Goal: Find specific page/section: Find specific page/section

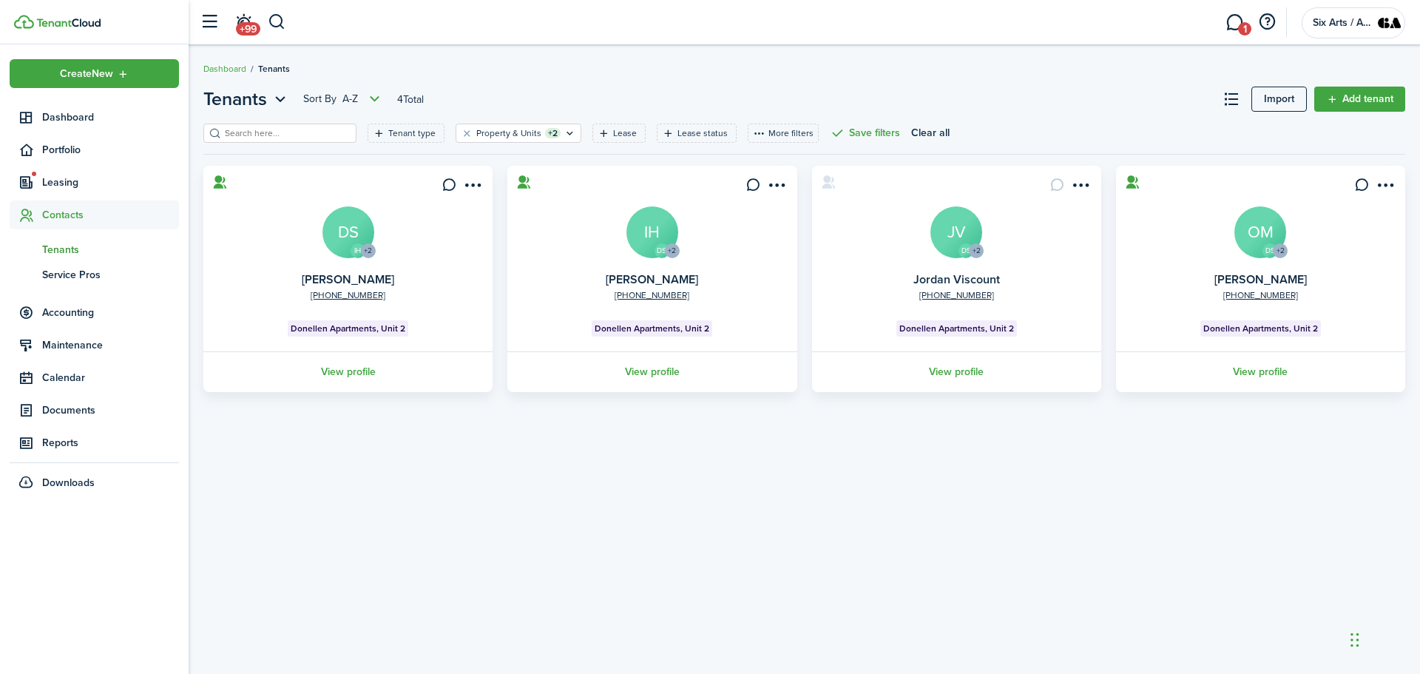
click at [75, 247] on span "Tenants" at bounding box center [110, 250] width 137 height 16
click at [564, 134] on icon "Open filter" at bounding box center [570, 133] width 13 height 12
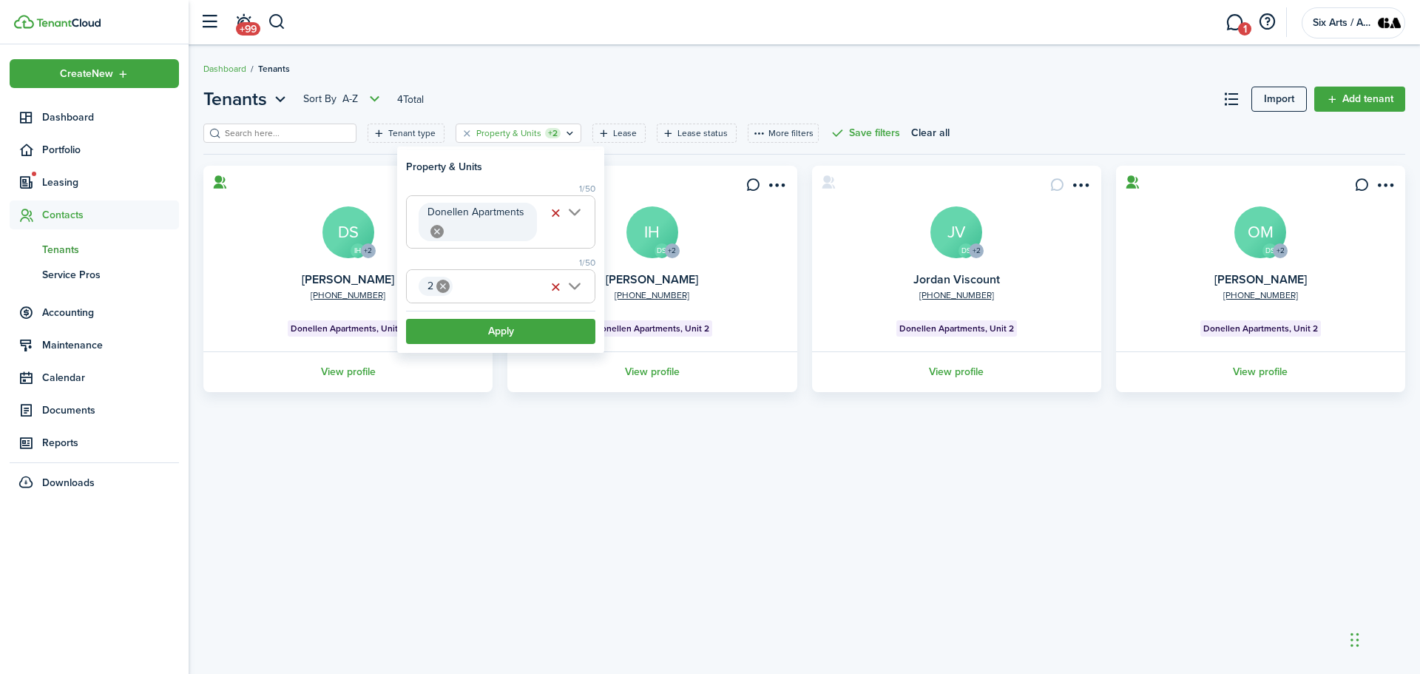
click at [572, 285] on span "2" at bounding box center [501, 286] width 188 height 33
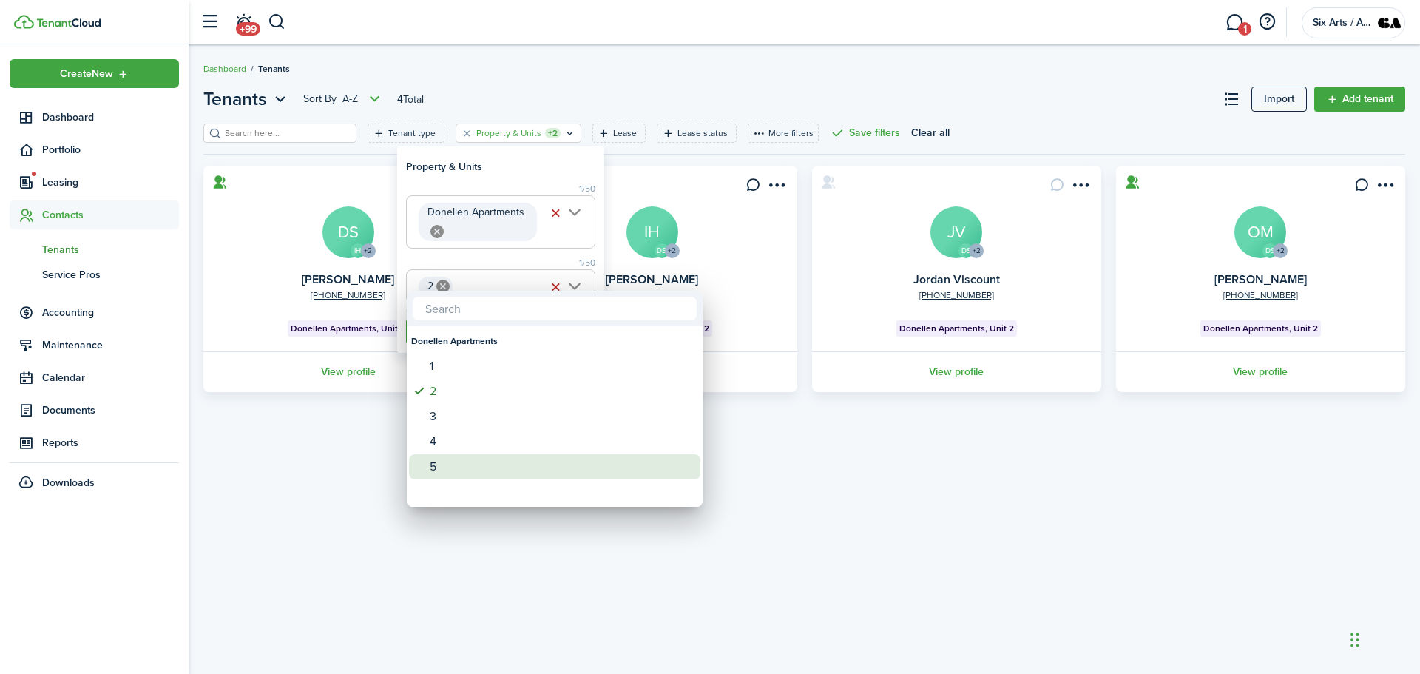
click at [433, 470] on div "5" at bounding box center [561, 466] width 262 height 25
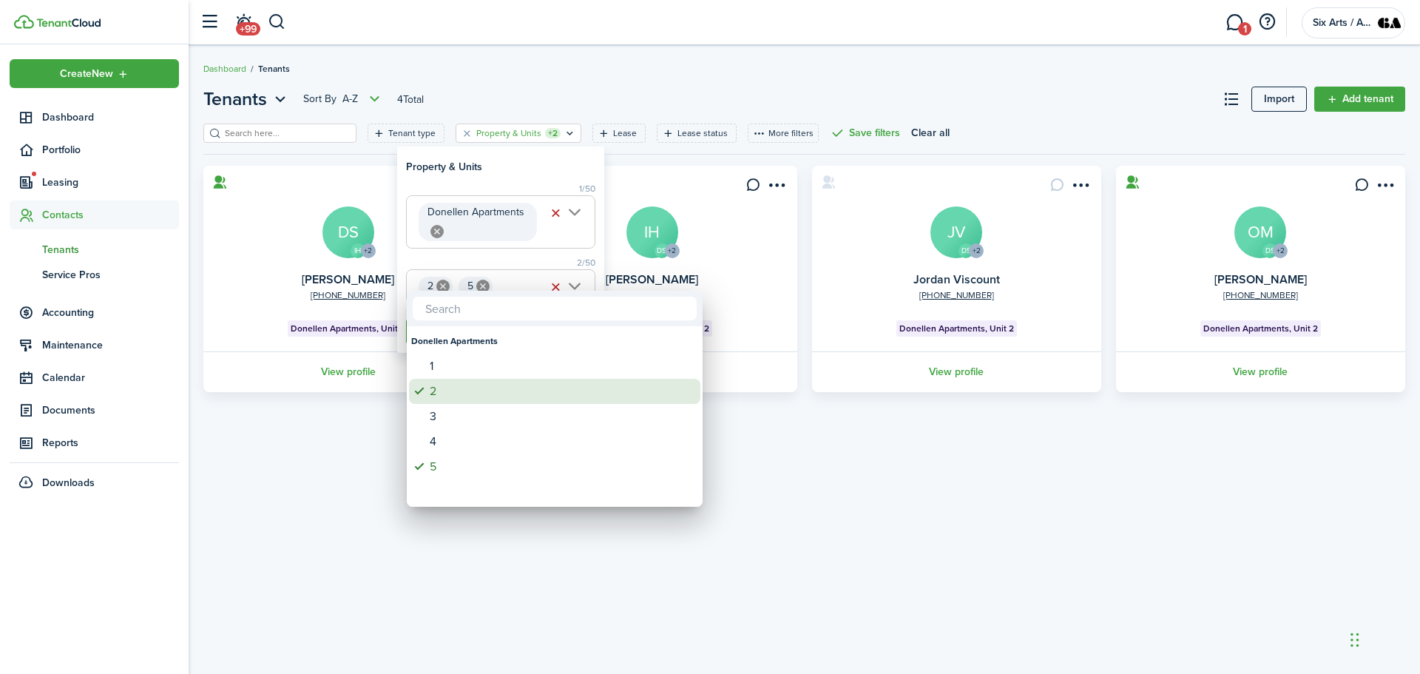
click at [417, 388] on span at bounding box center [419, 391] width 21 height 21
type input "5"
click at [513, 561] on div at bounding box center [710, 337] width 1657 height 911
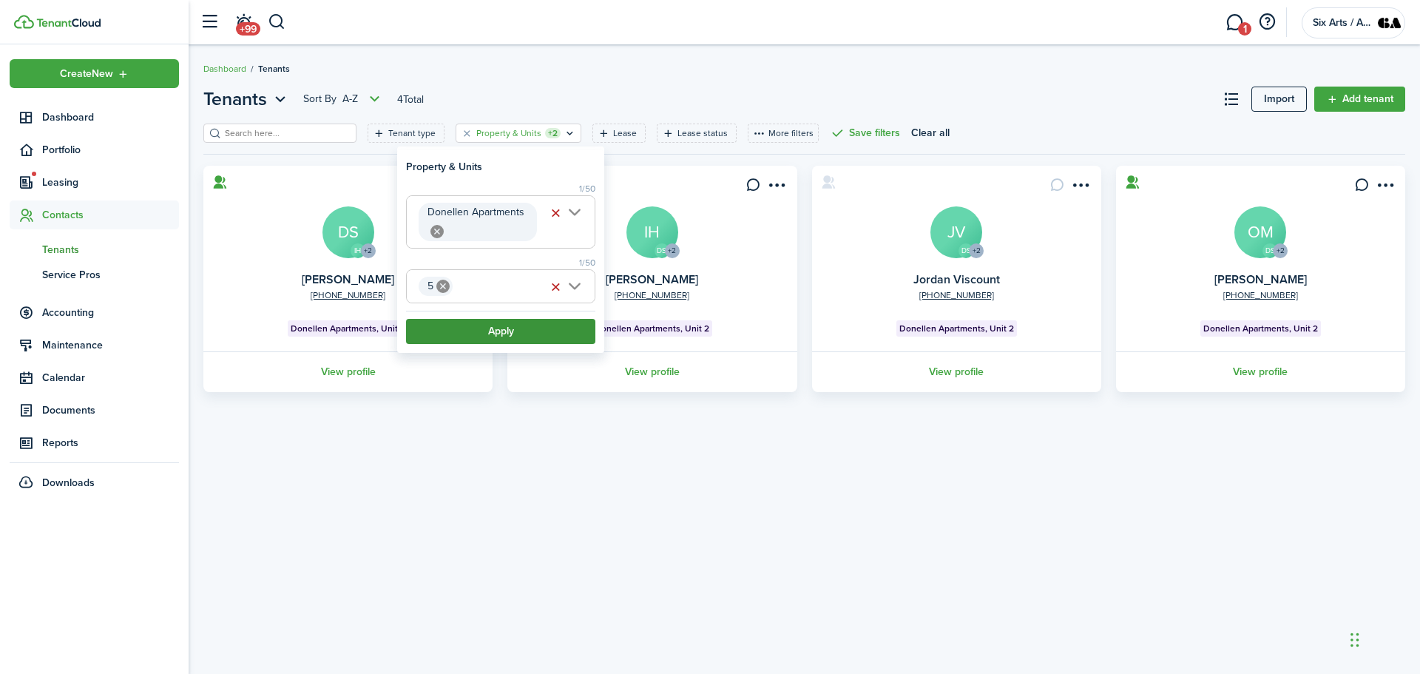
click at [467, 341] on button "Apply" at bounding box center [500, 331] width 189 height 25
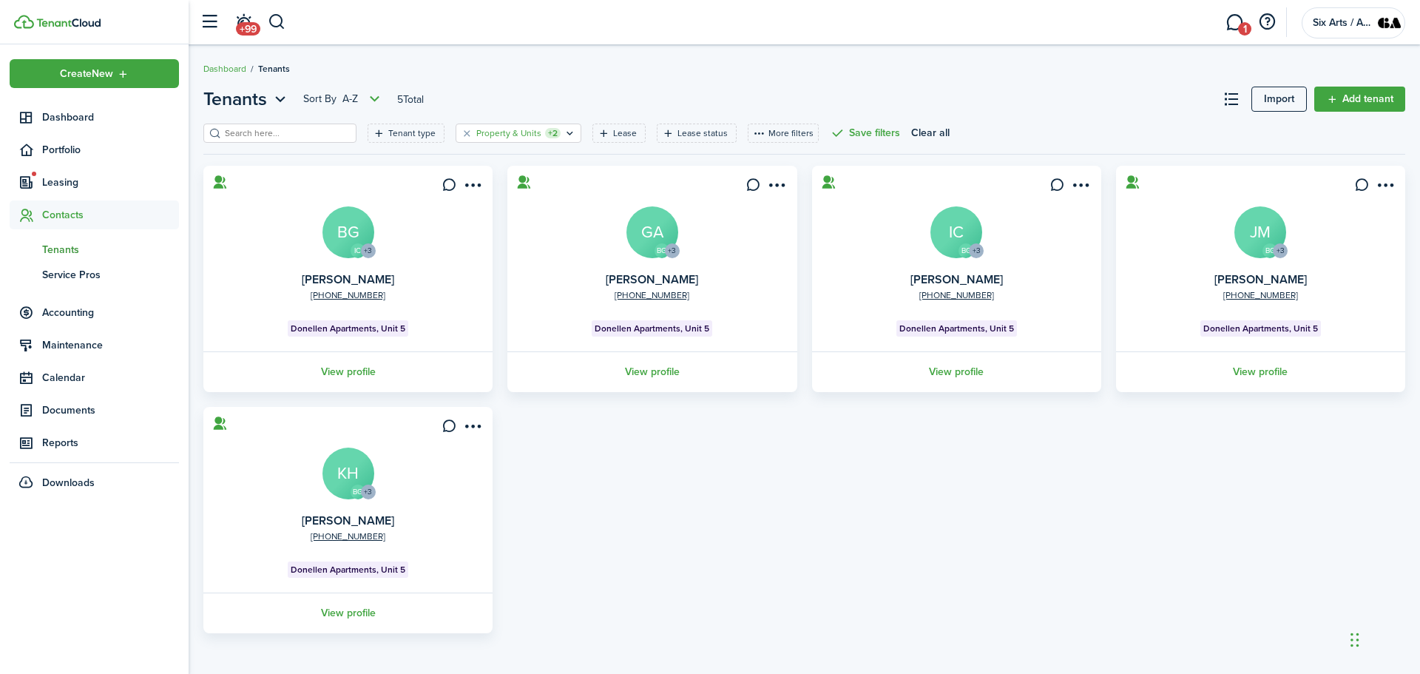
click at [564, 132] on icon "Open filter" at bounding box center [570, 133] width 13 height 12
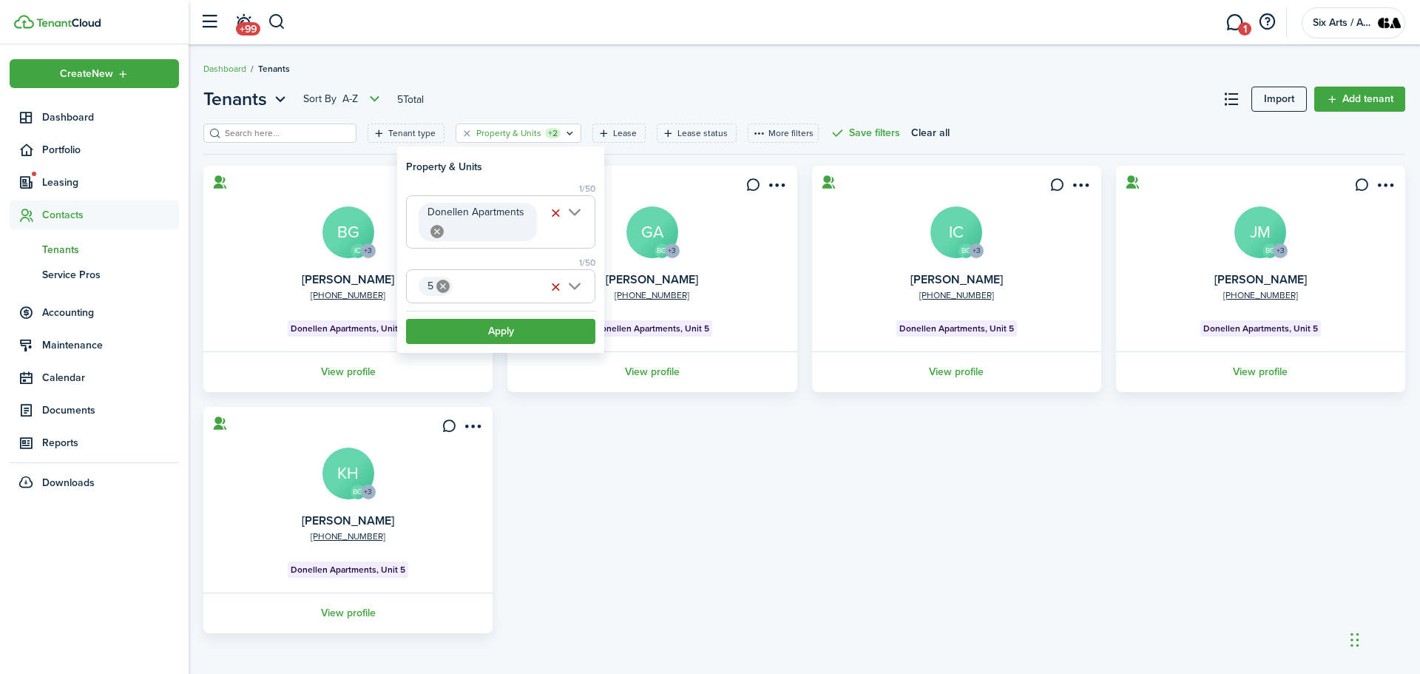
click at [576, 213] on span "Donellen Apartments" at bounding box center [501, 222] width 188 height 52
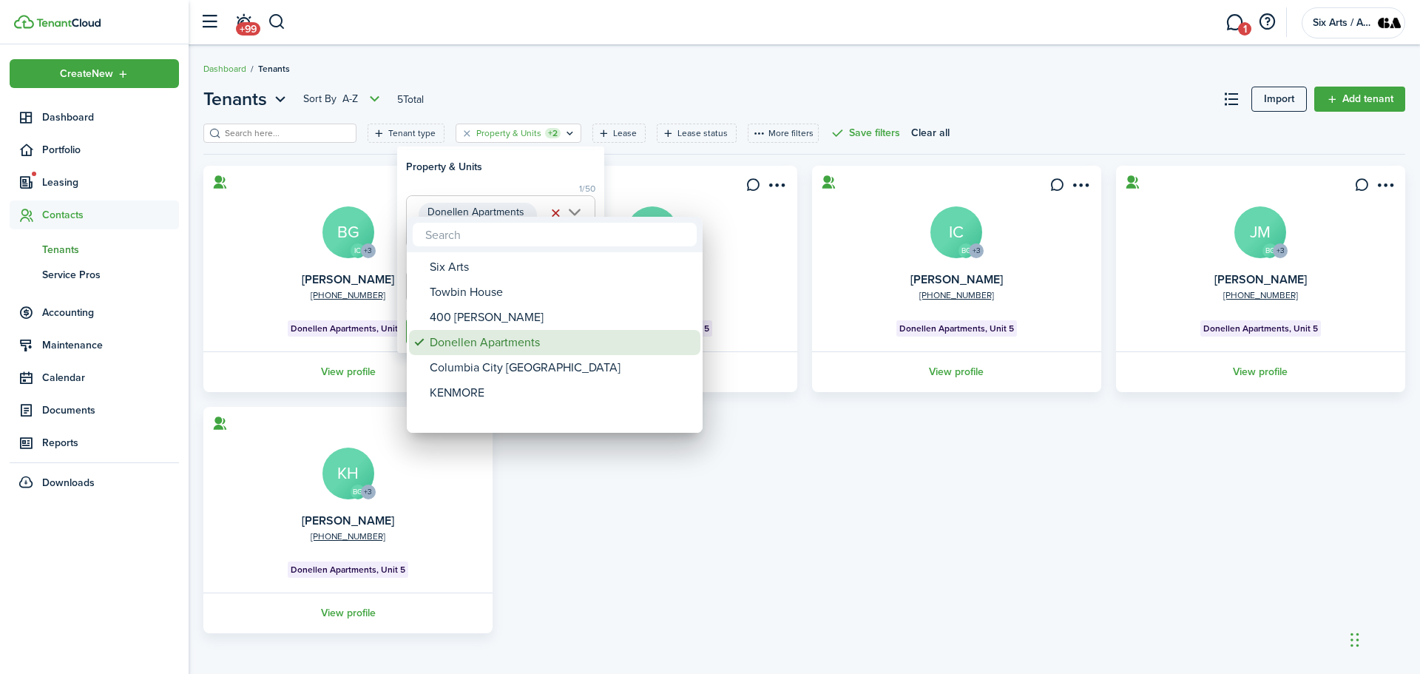
click at [450, 342] on div "Donellen Apartments" at bounding box center [561, 342] width 262 height 25
click at [507, 166] on div at bounding box center [710, 337] width 1657 height 911
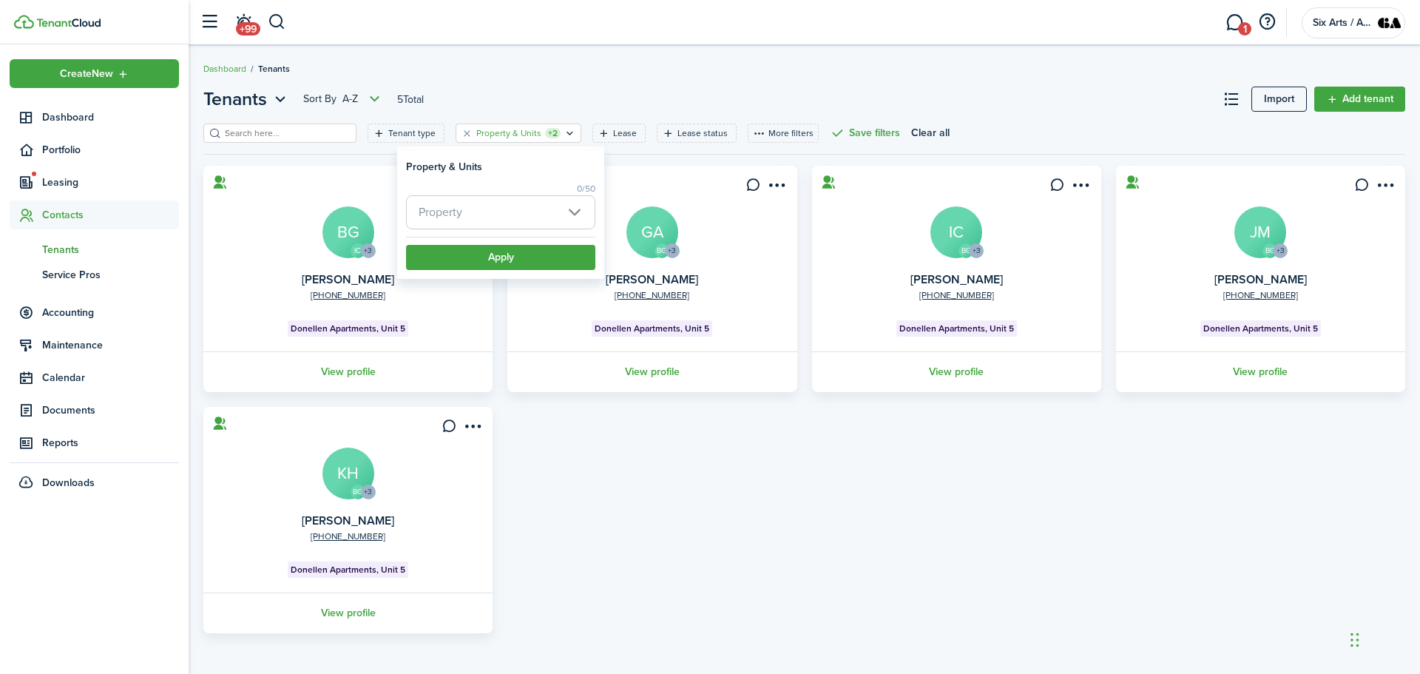
click at [576, 215] on span "Property" at bounding box center [501, 212] width 188 height 33
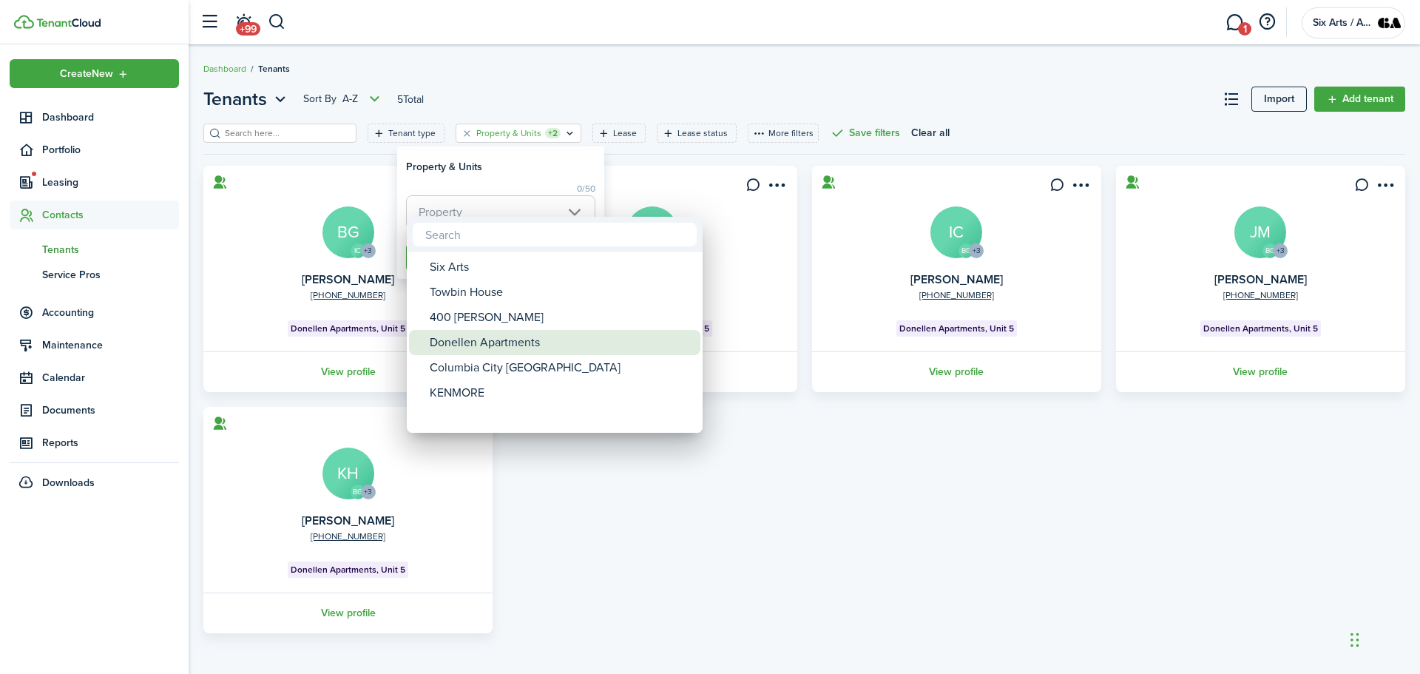
click at [461, 351] on div "Donellen Apartments" at bounding box center [561, 342] width 262 height 25
type input "Donellen Apartments"
click at [514, 167] on div at bounding box center [710, 337] width 1657 height 911
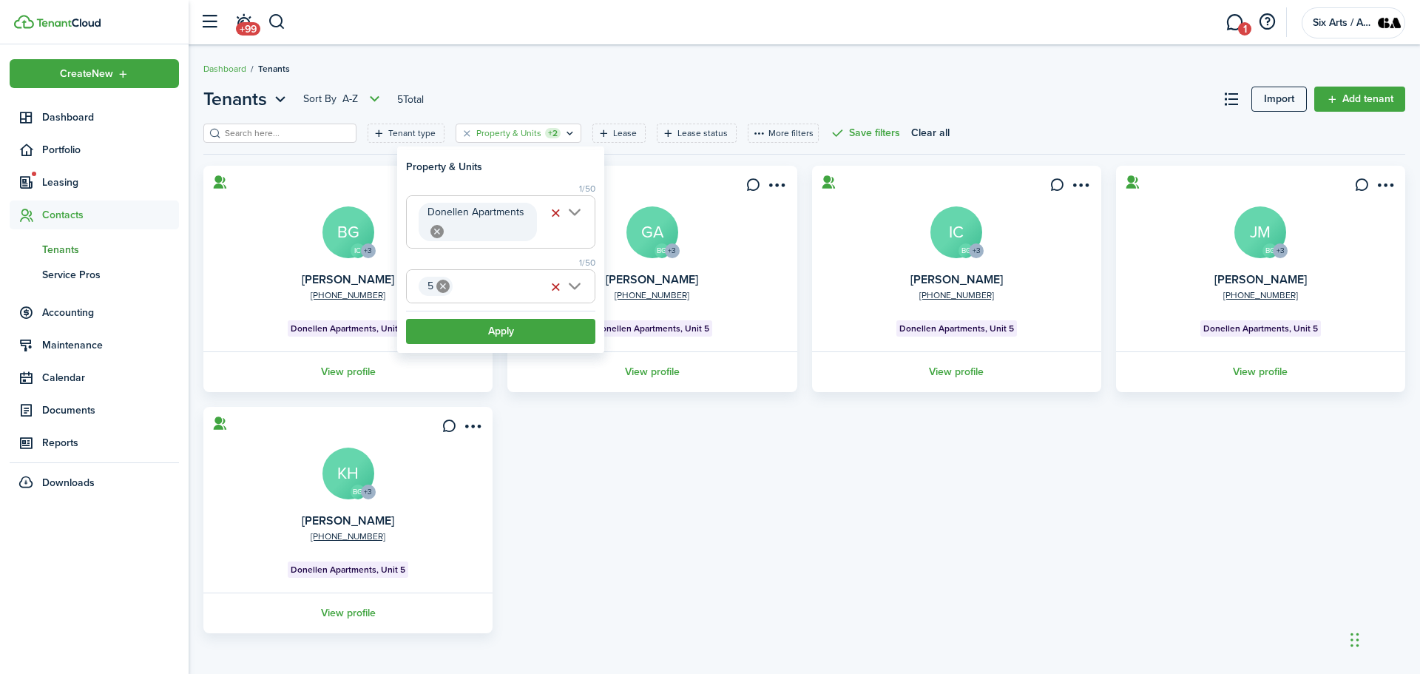
click at [571, 288] on span "5" at bounding box center [501, 286] width 188 height 33
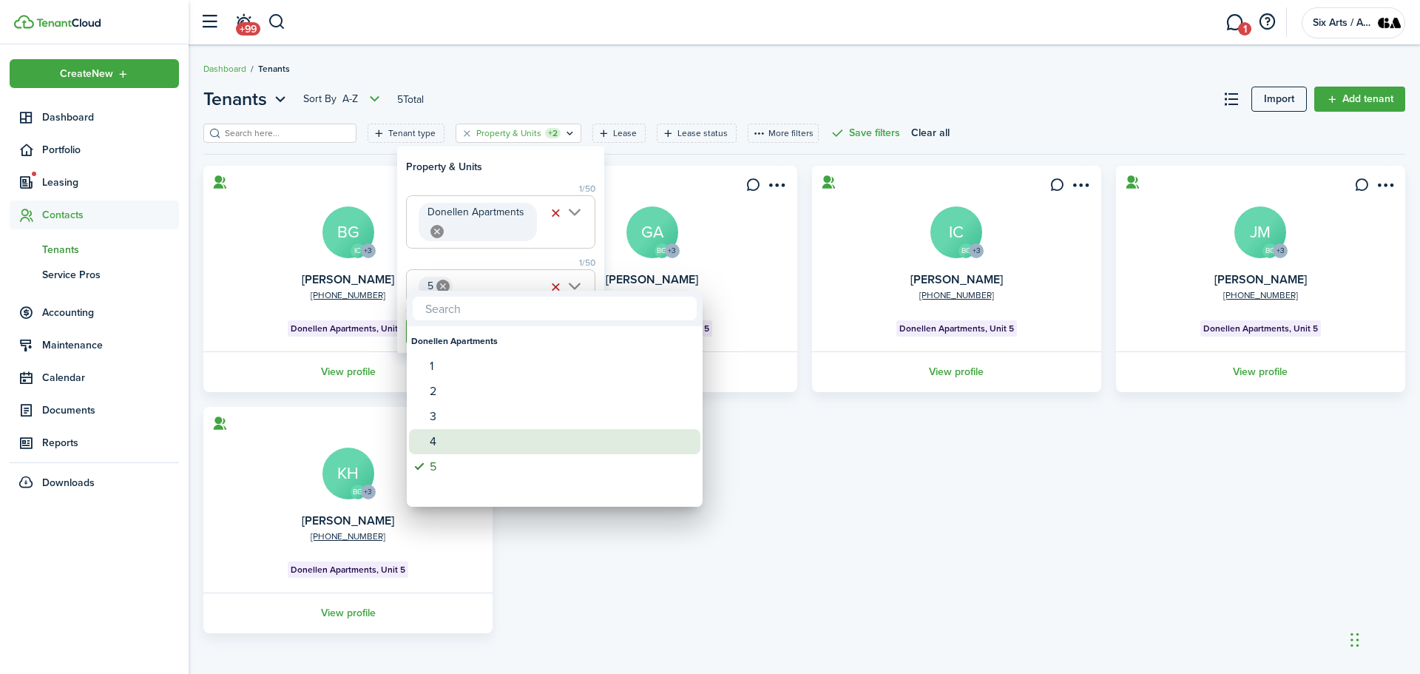
click at [433, 443] on div "4" at bounding box center [561, 441] width 262 height 25
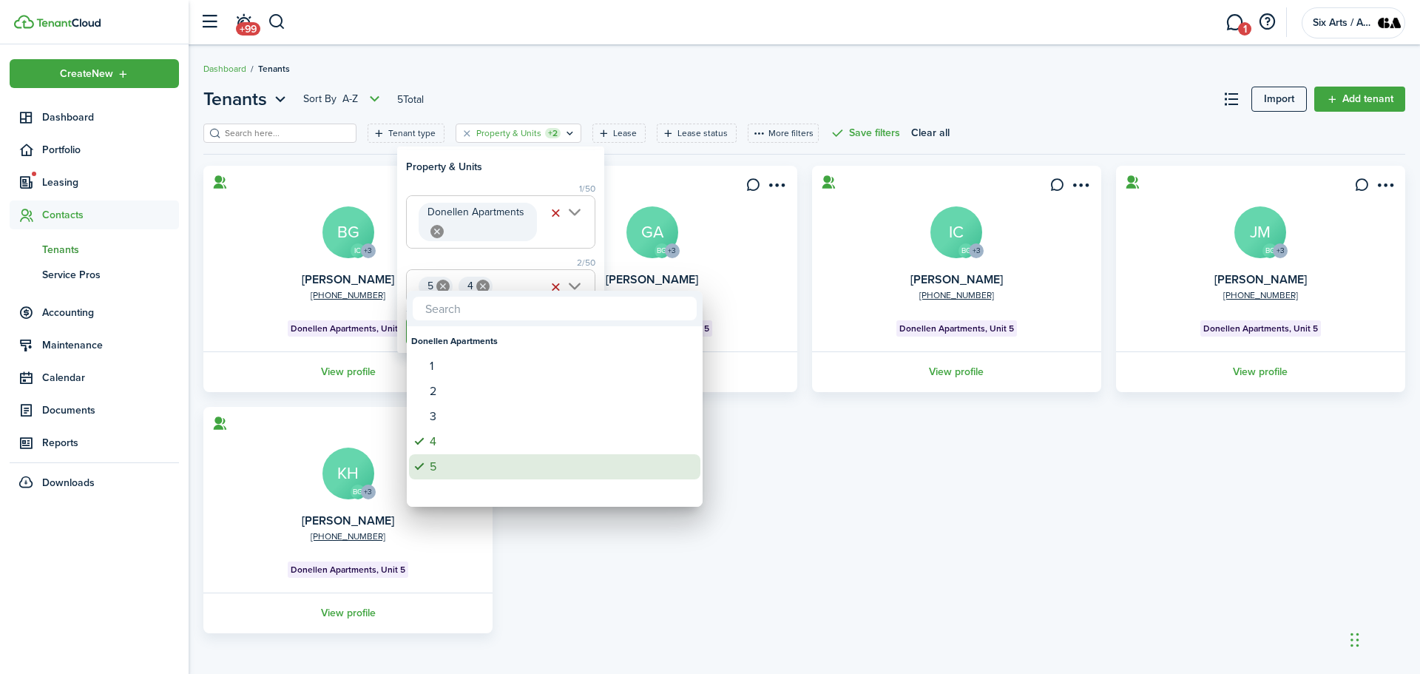
click at [426, 461] on span at bounding box center [419, 466] width 21 height 21
type input "4"
click at [500, 170] on div at bounding box center [710, 337] width 1657 height 911
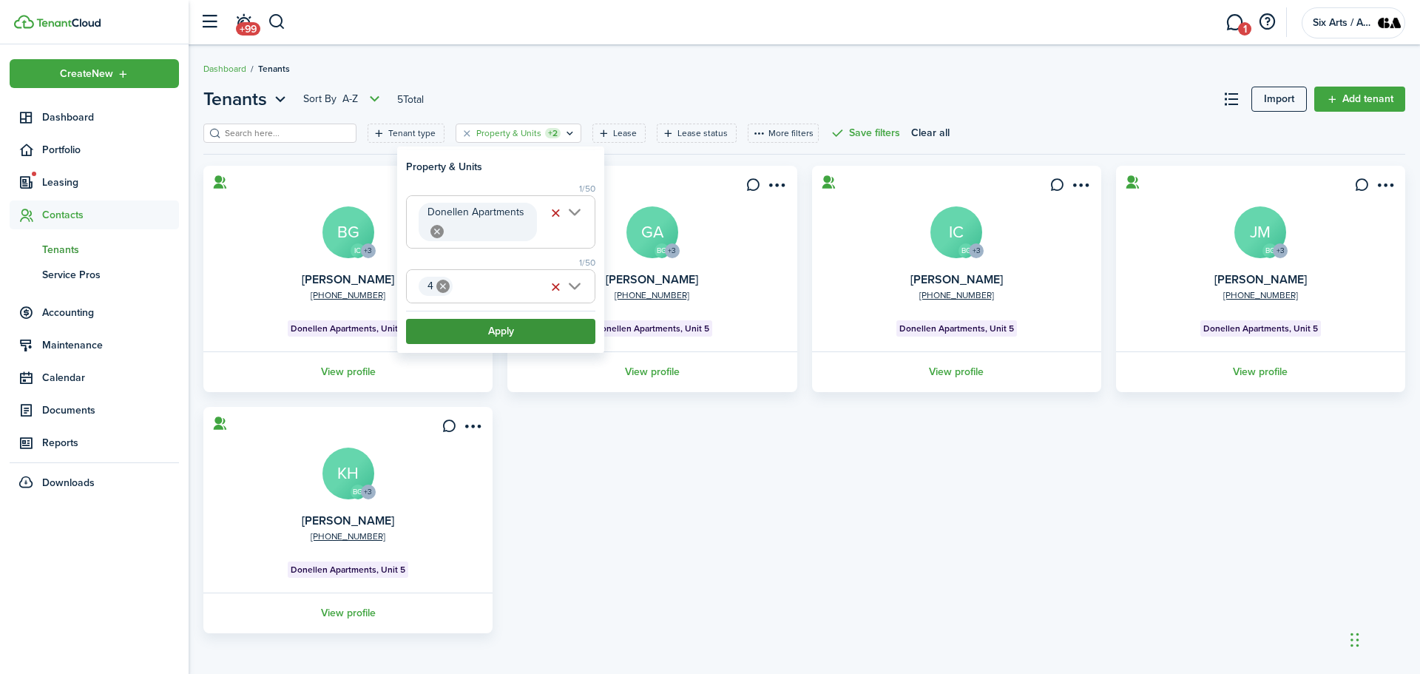
click at [478, 334] on button "Apply" at bounding box center [500, 331] width 189 height 25
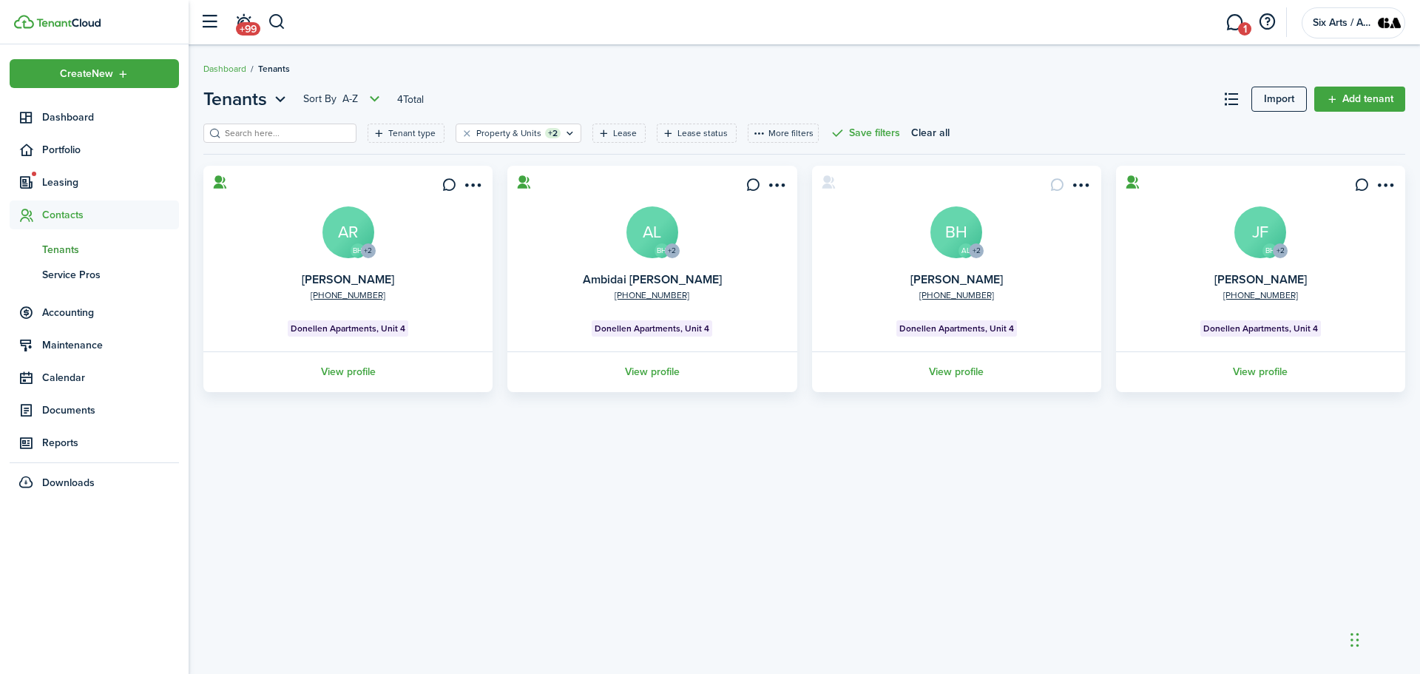
click at [959, 241] on avatar-text "BH" at bounding box center [956, 232] width 52 height 52
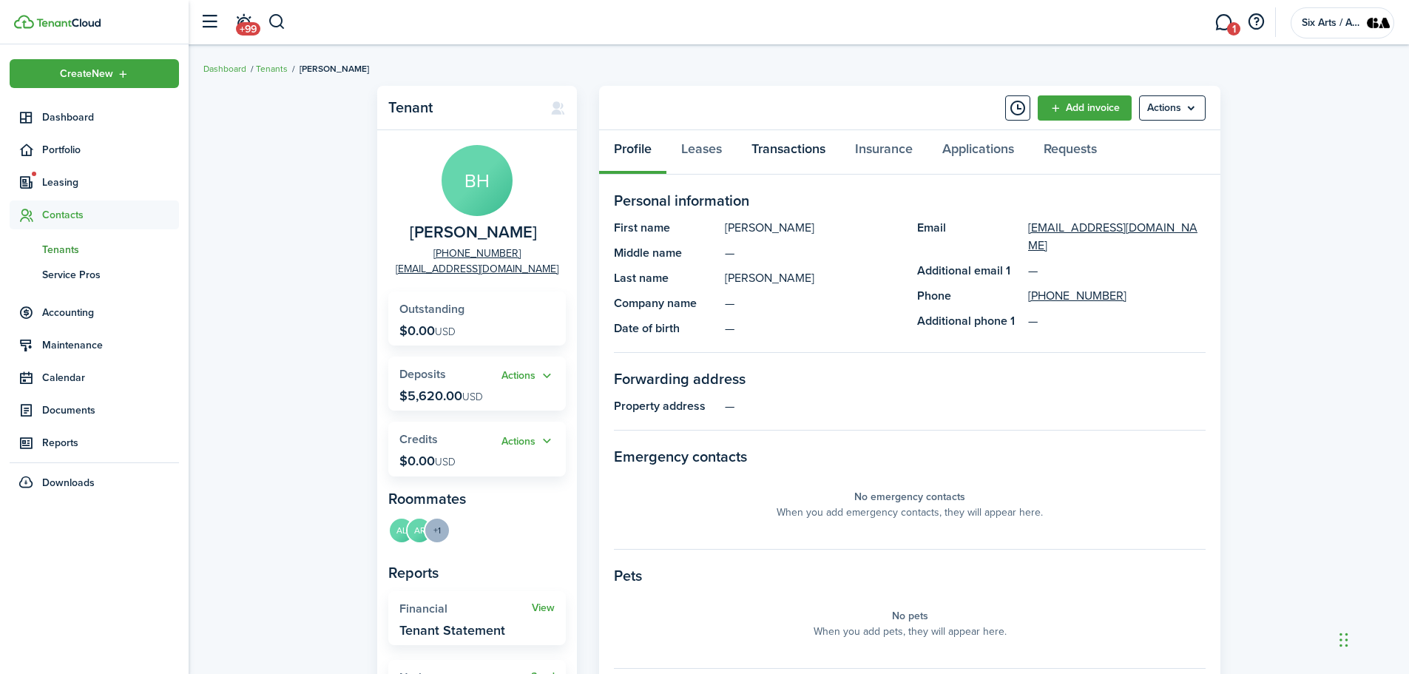
click at [774, 147] on link "Transactions" at bounding box center [789, 152] width 104 height 44
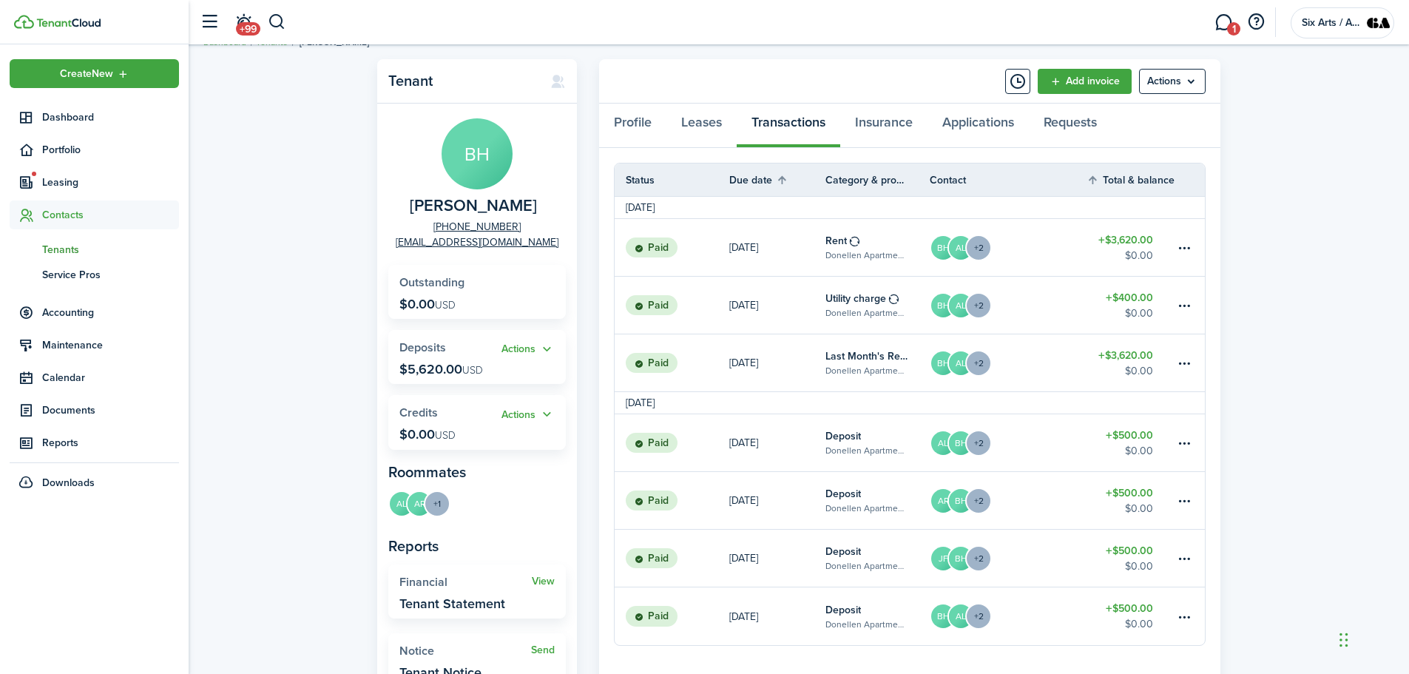
scroll to position [38, 0]
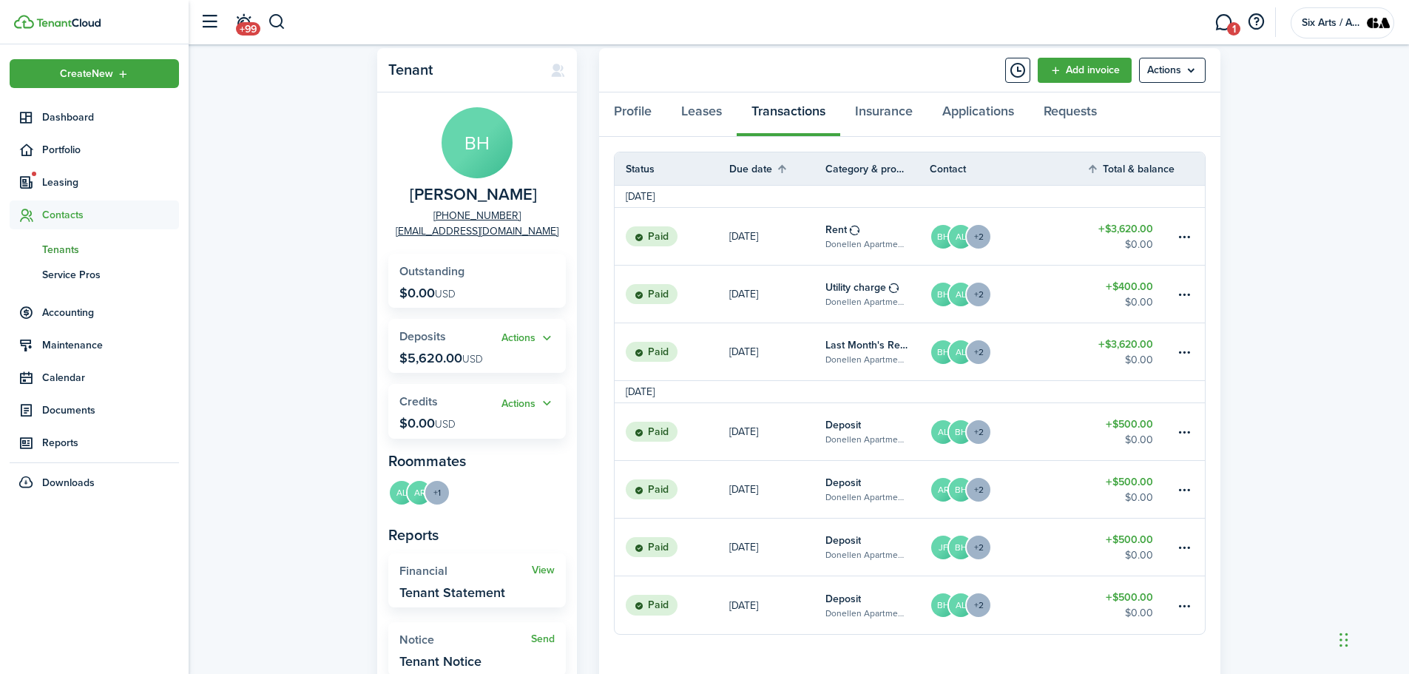
click at [1180, 368] on link at bounding box center [1190, 351] width 30 height 57
click at [1182, 353] on table-menu-btn-icon at bounding box center [1185, 352] width 18 height 18
click at [1017, 342] on link "BH AL +2" at bounding box center [1008, 351] width 157 height 57
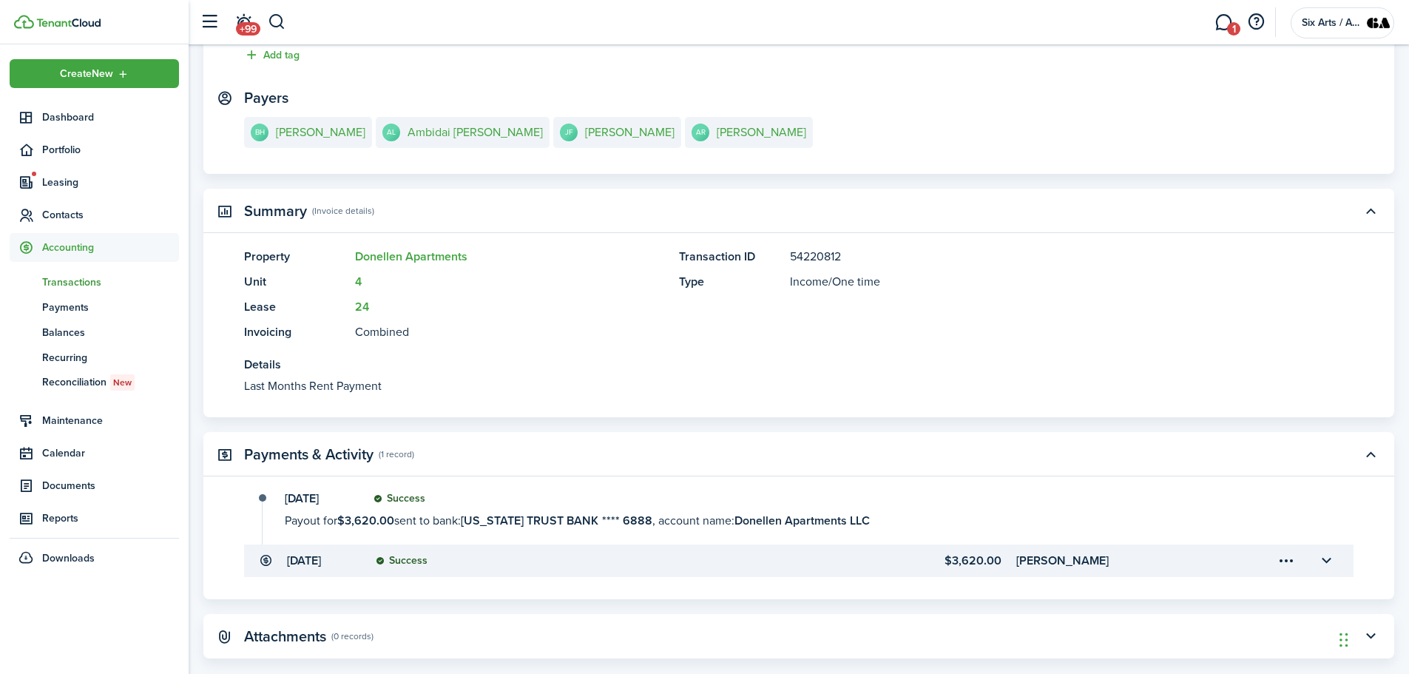
scroll to position [262, 0]
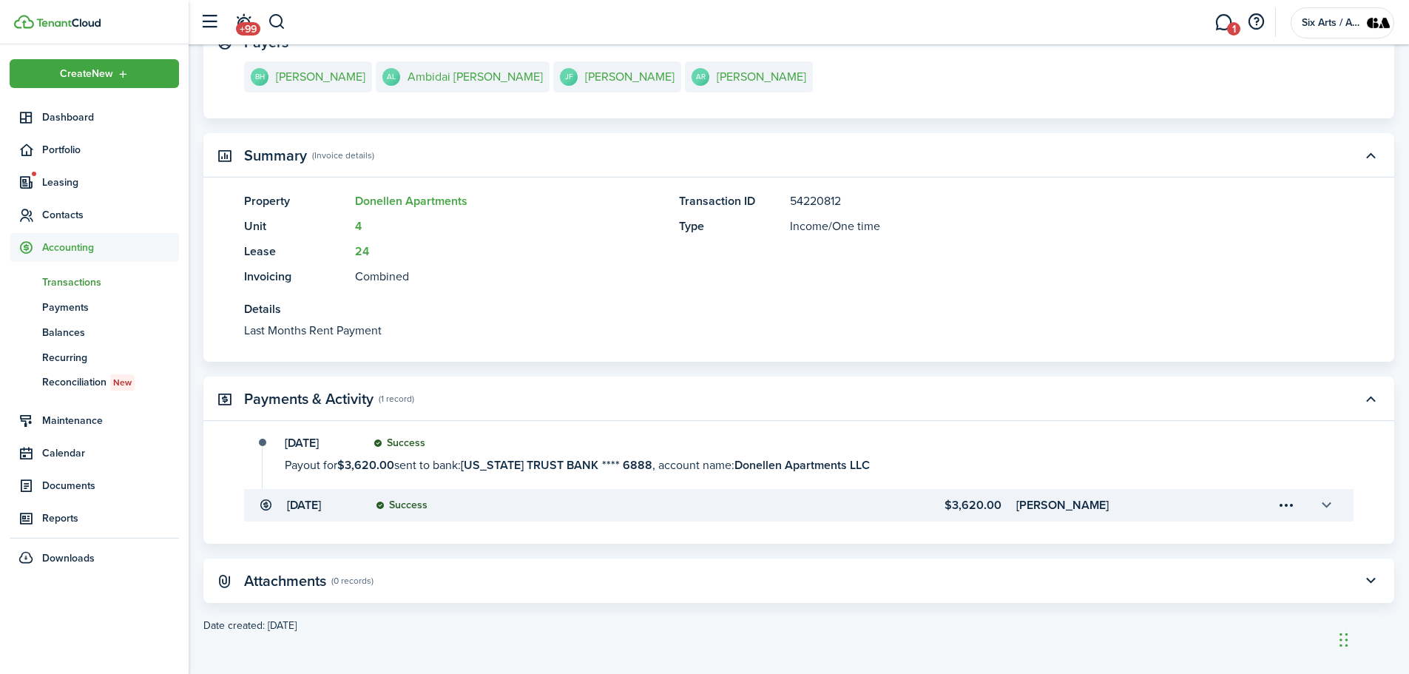
click at [1325, 503] on button "button" at bounding box center [1326, 505] width 25 height 25
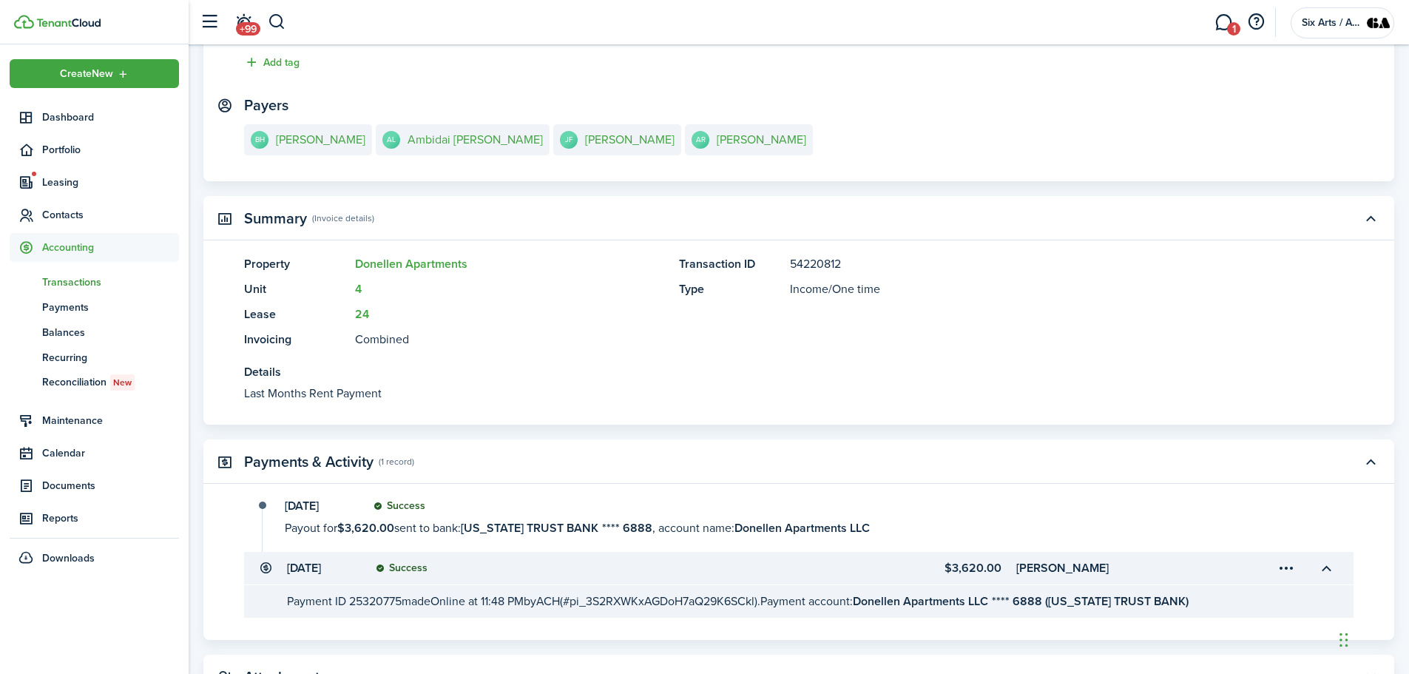
scroll to position [0, 0]
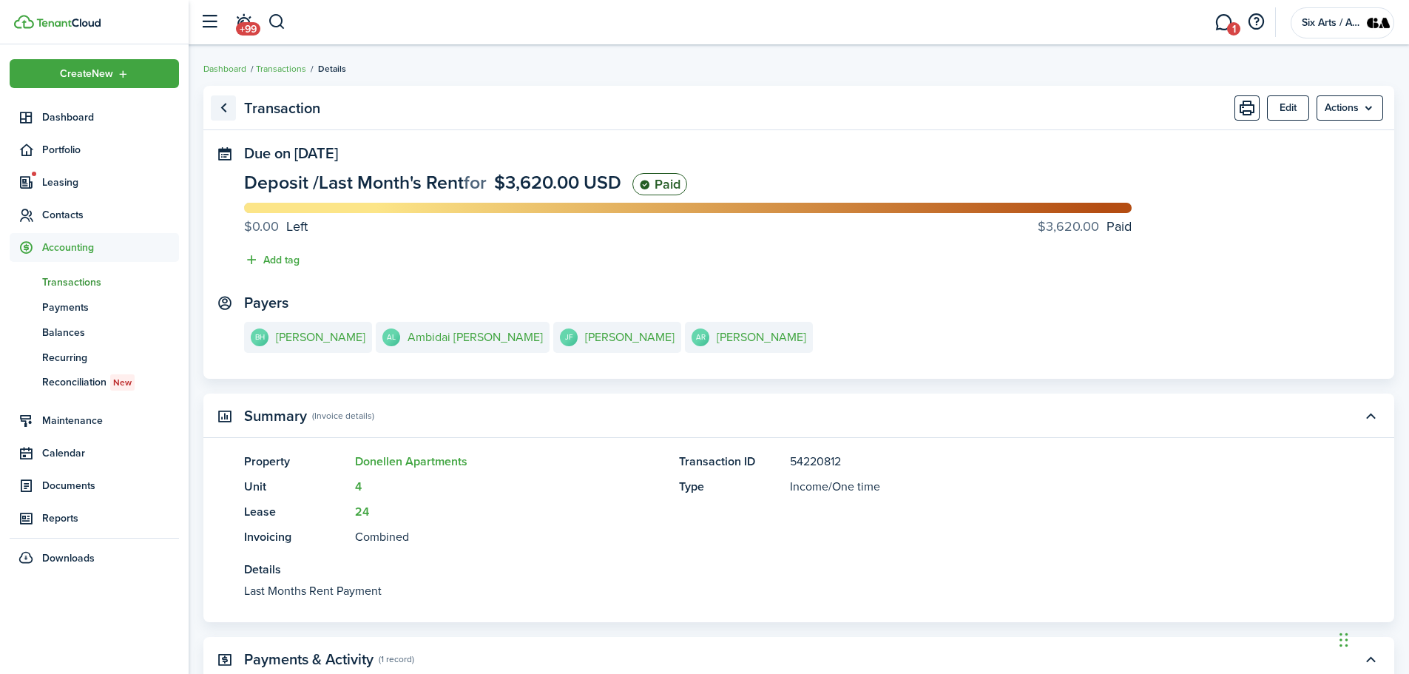
click at [225, 107] on link "Go back" at bounding box center [223, 107] width 25 height 25
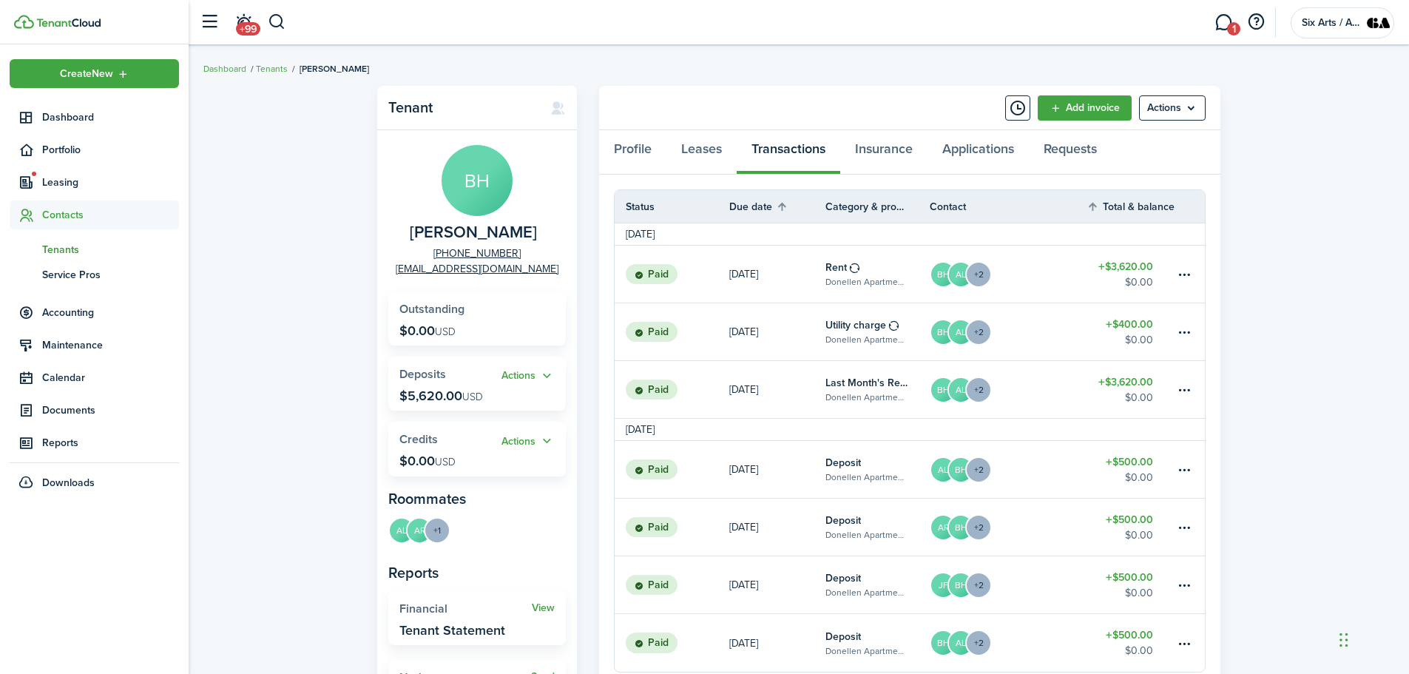
click at [60, 249] on span "Tenants" at bounding box center [110, 250] width 137 height 16
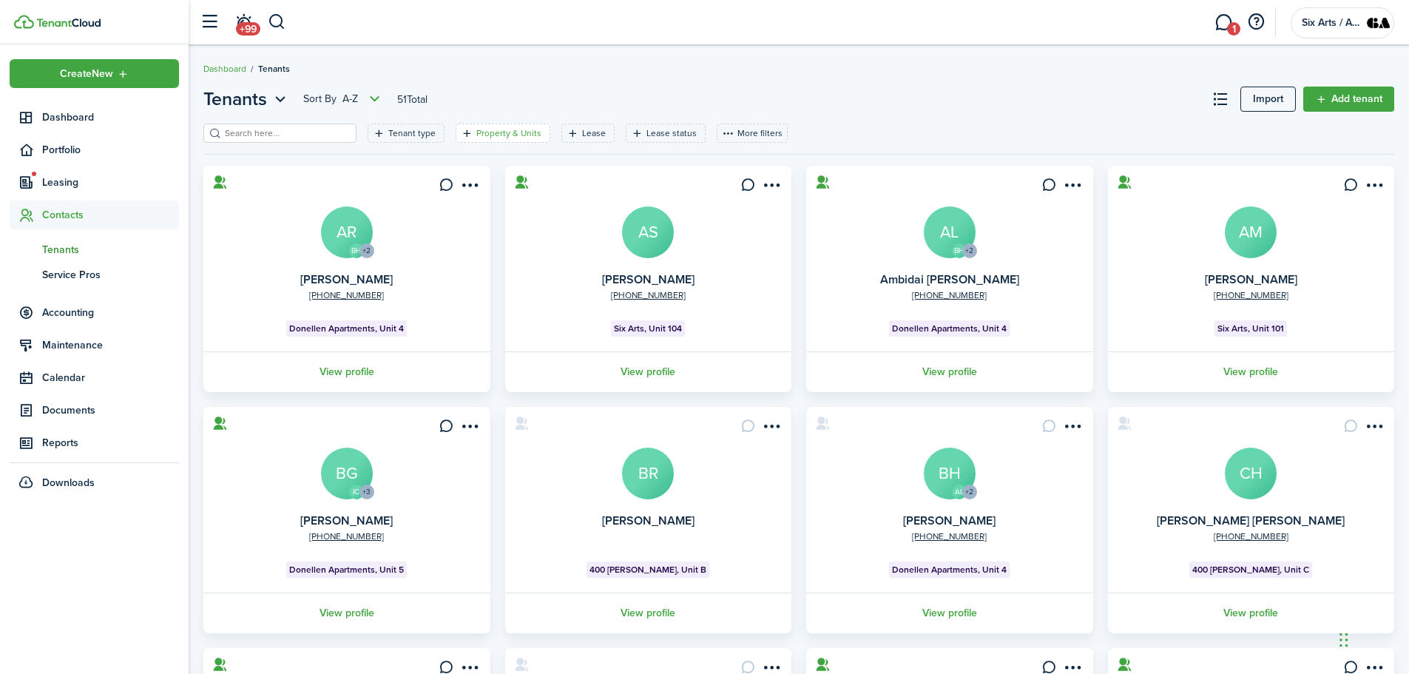
click at [504, 131] on filter-tag-label "Property & Units" at bounding box center [508, 132] width 65 height 13
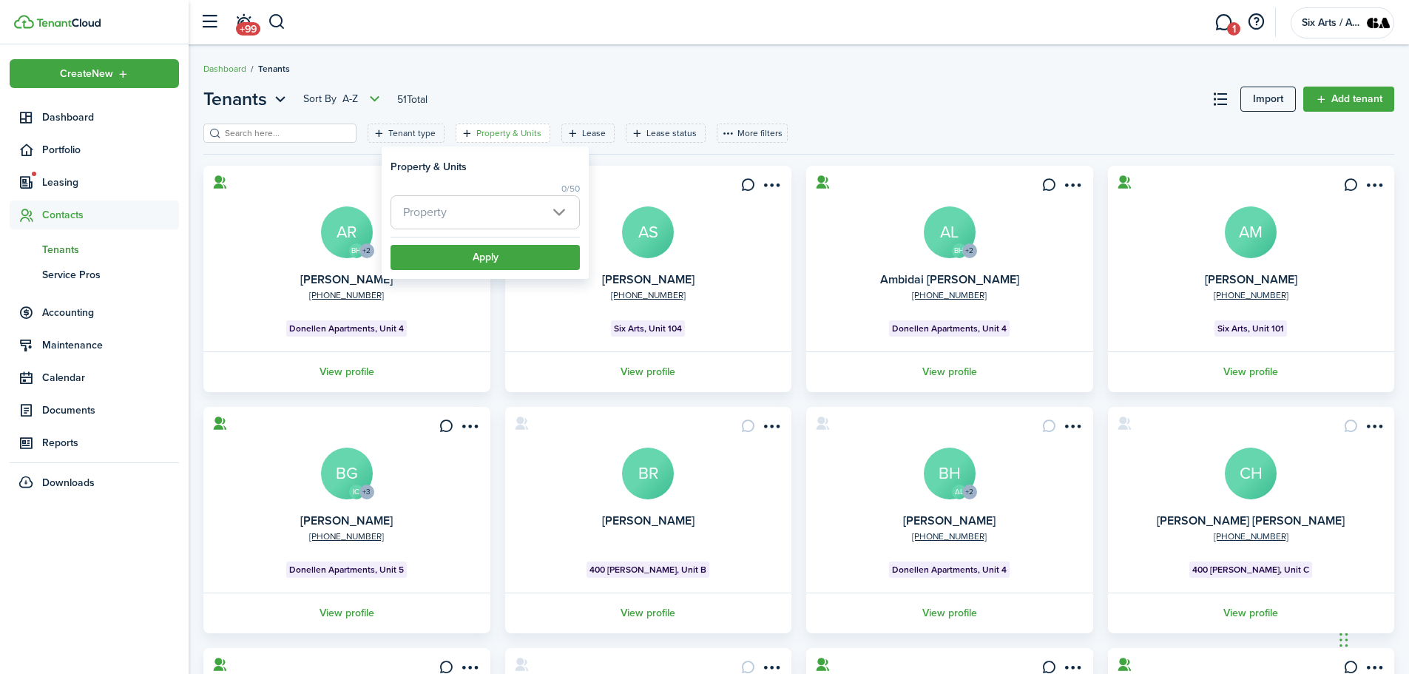
click at [561, 206] on span "Property" at bounding box center [485, 212] width 188 height 33
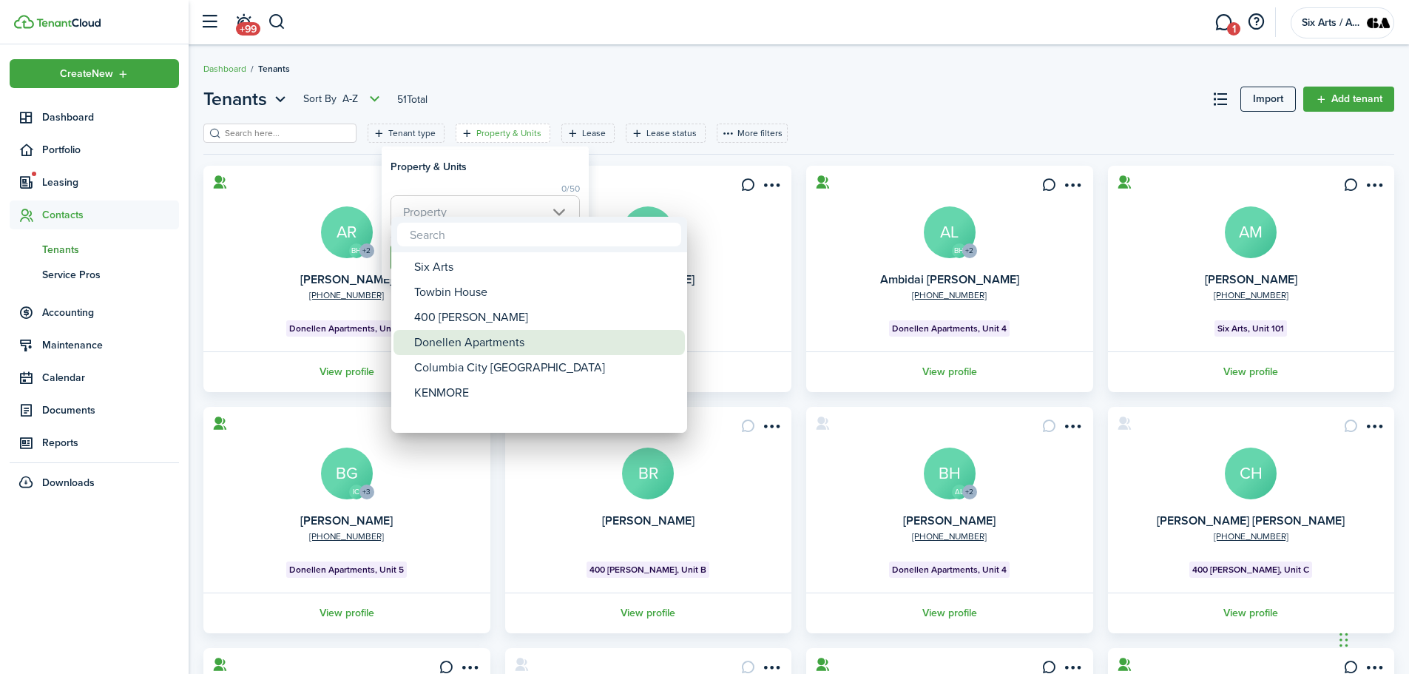
click at [454, 346] on div "Donellen Apartments" at bounding box center [545, 342] width 262 height 25
type input "Donellen Apartments"
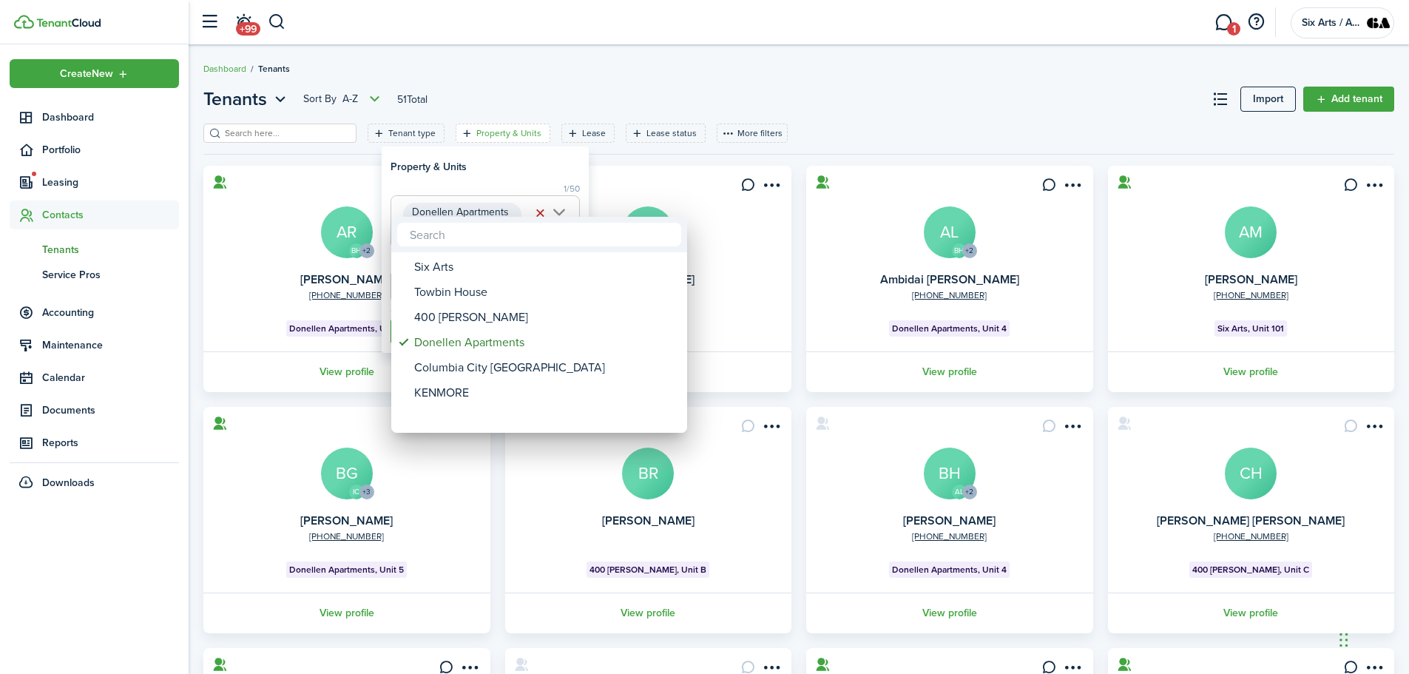
click at [517, 169] on div at bounding box center [705, 337] width 1646 height 911
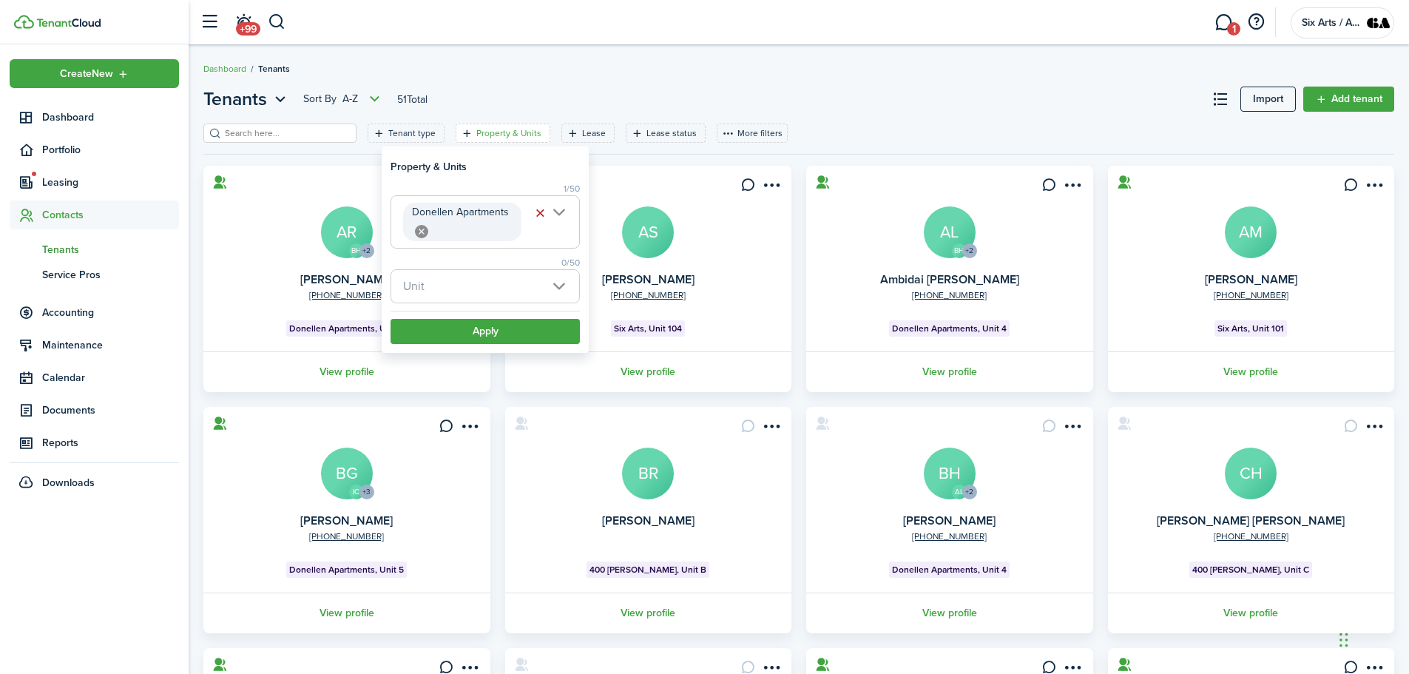
click at [560, 287] on span "Unit" at bounding box center [485, 286] width 188 height 33
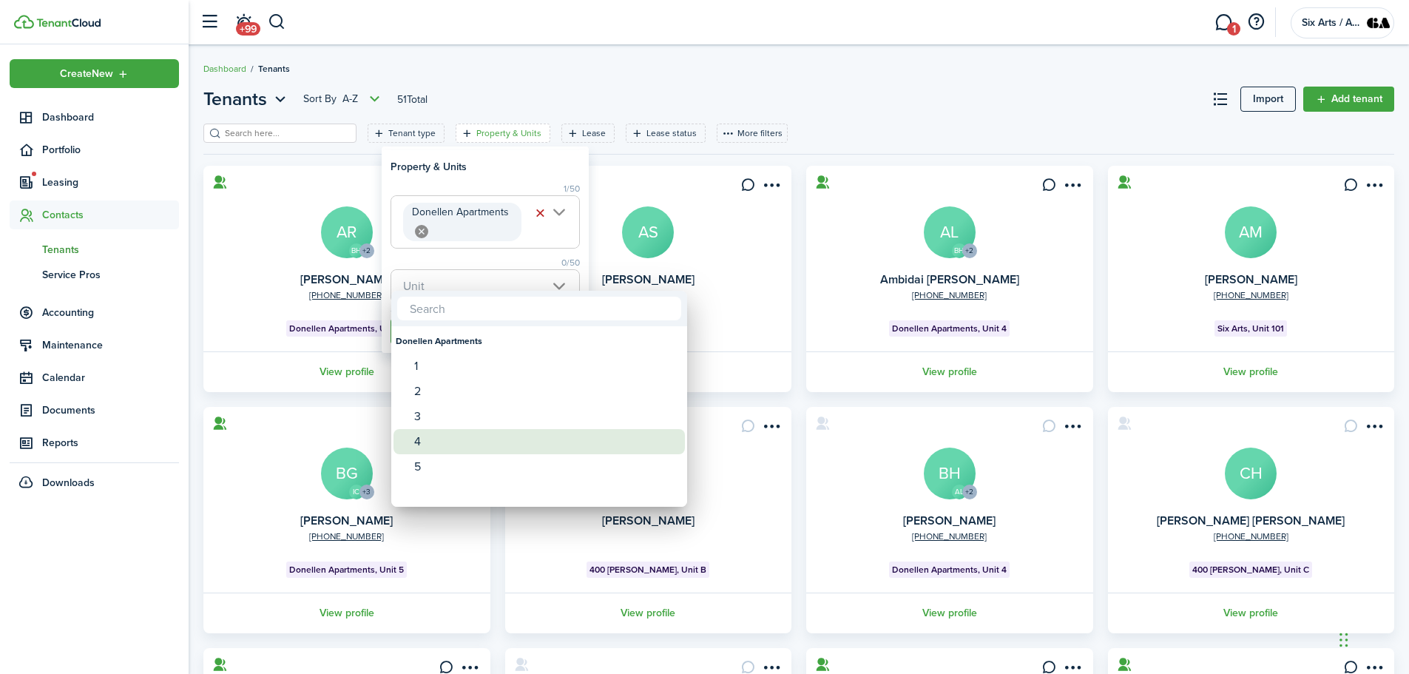
click at [423, 440] on div "4" at bounding box center [545, 441] width 262 height 25
type input "4"
click at [505, 162] on div at bounding box center [705, 337] width 1646 height 911
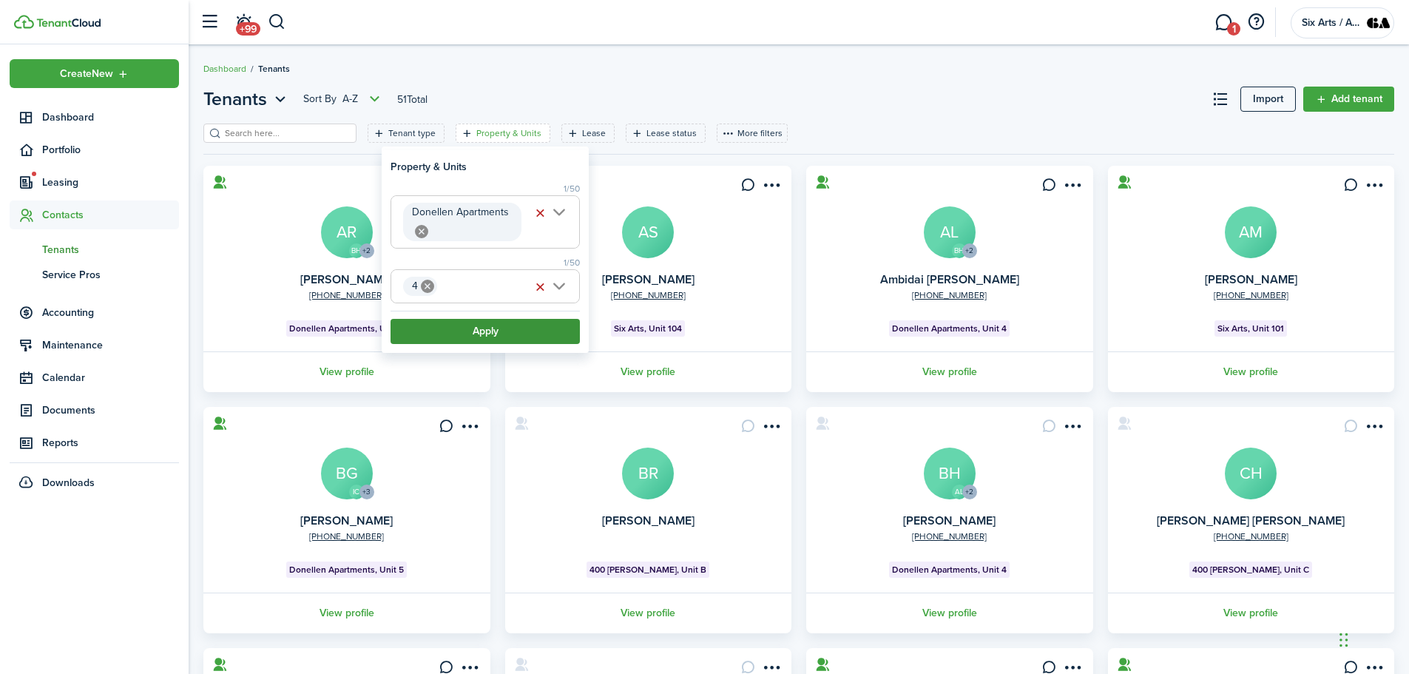
click at [496, 329] on button "Apply" at bounding box center [485, 331] width 189 height 25
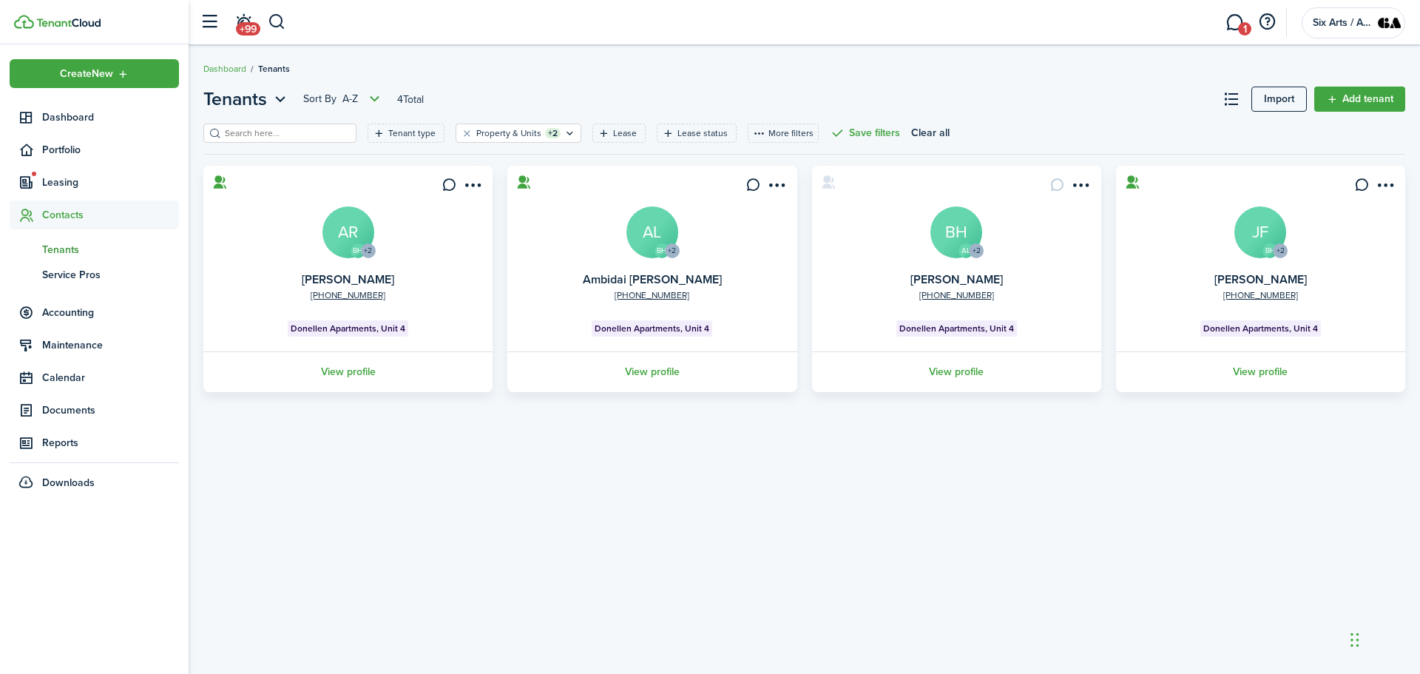
click at [643, 251] on avatar-text "AL" at bounding box center [652, 232] width 52 height 52
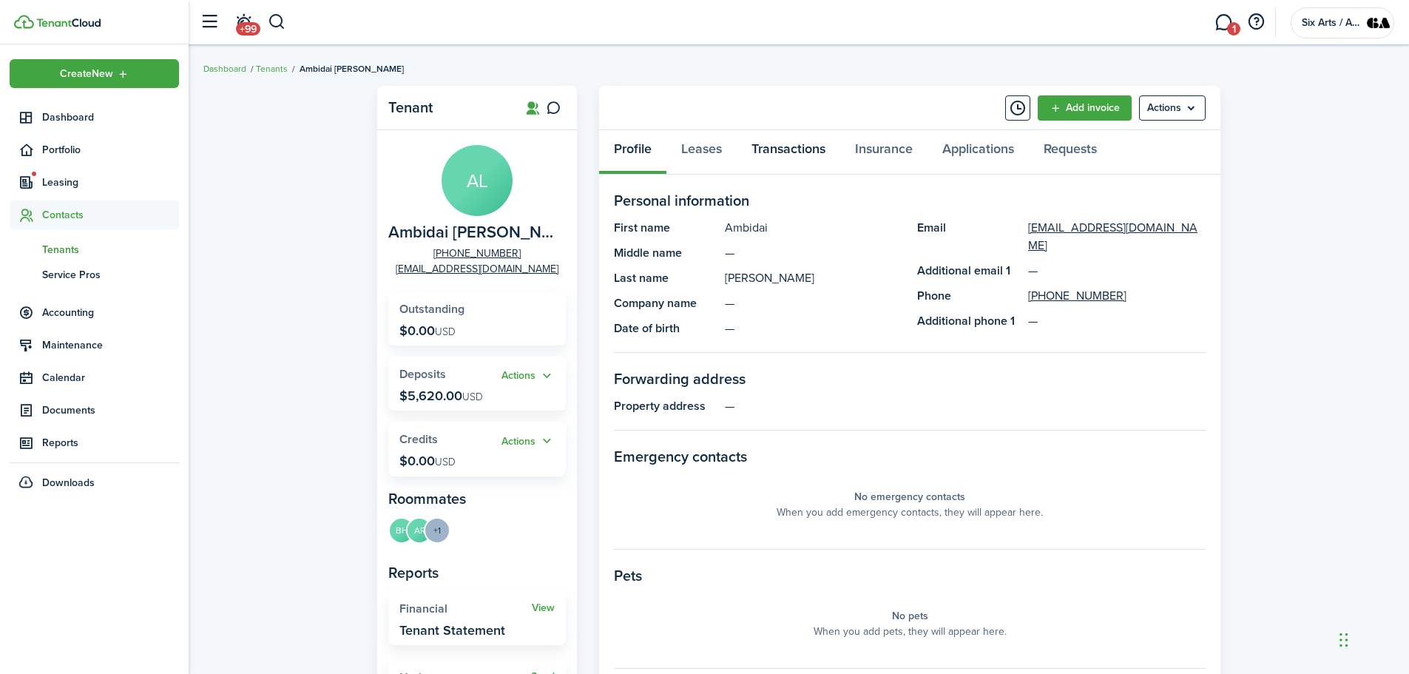
click at [776, 148] on link "Transactions" at bounding box center [789, 152] width 104 height 44
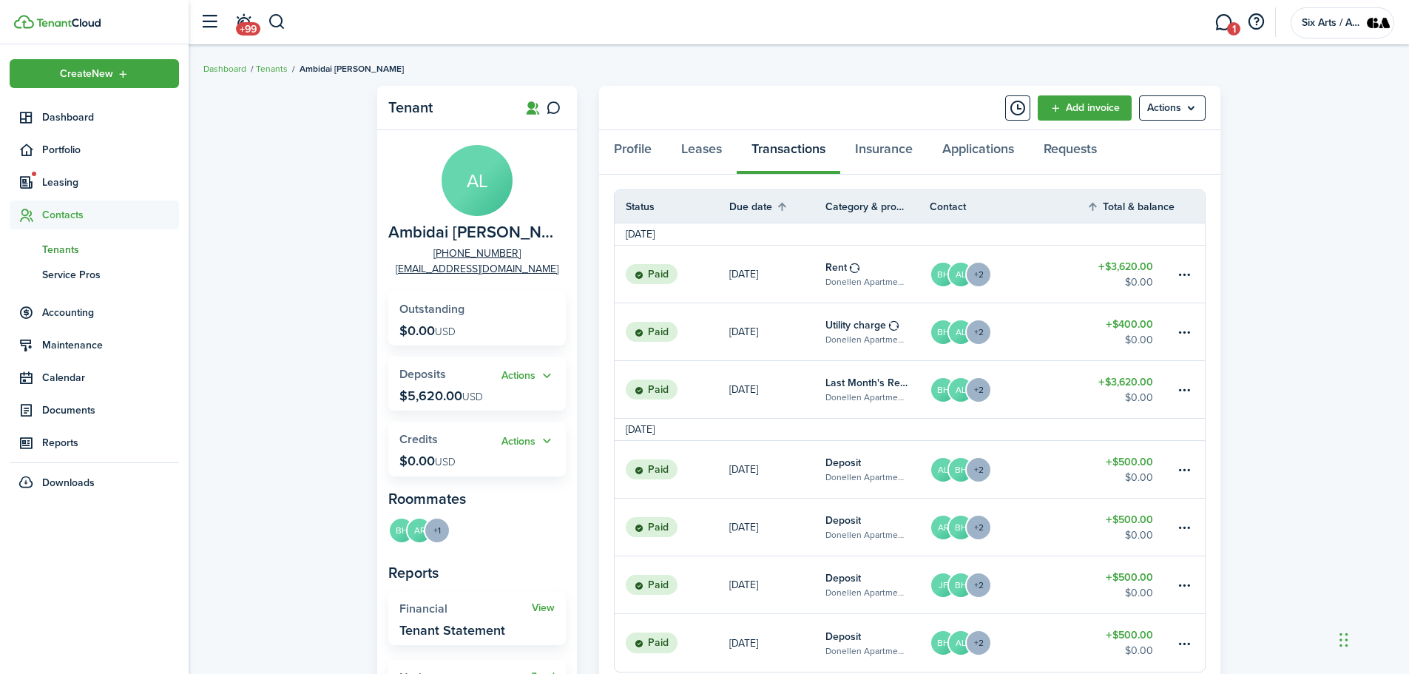
click at [1064, 404] on link "BH AL +2" at bounding box center [1008, 389] width 157 height 57
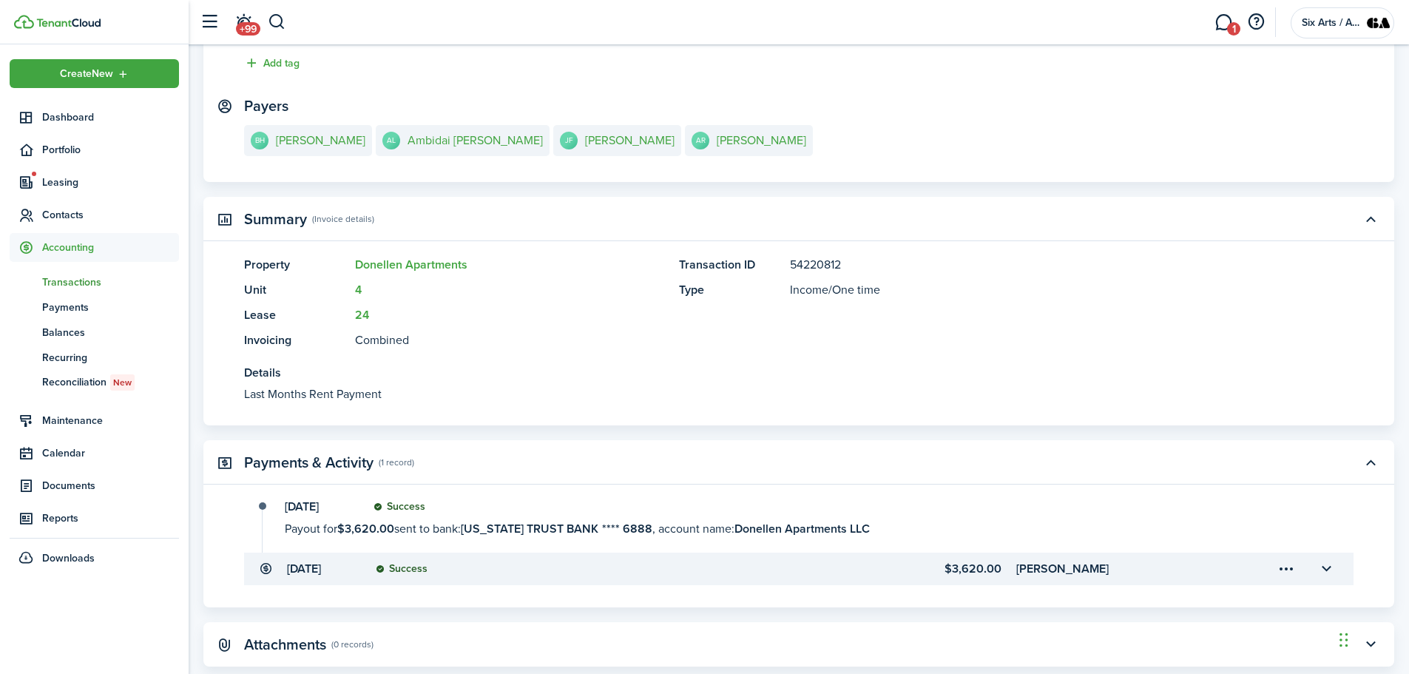
scroll to position [262, 0]
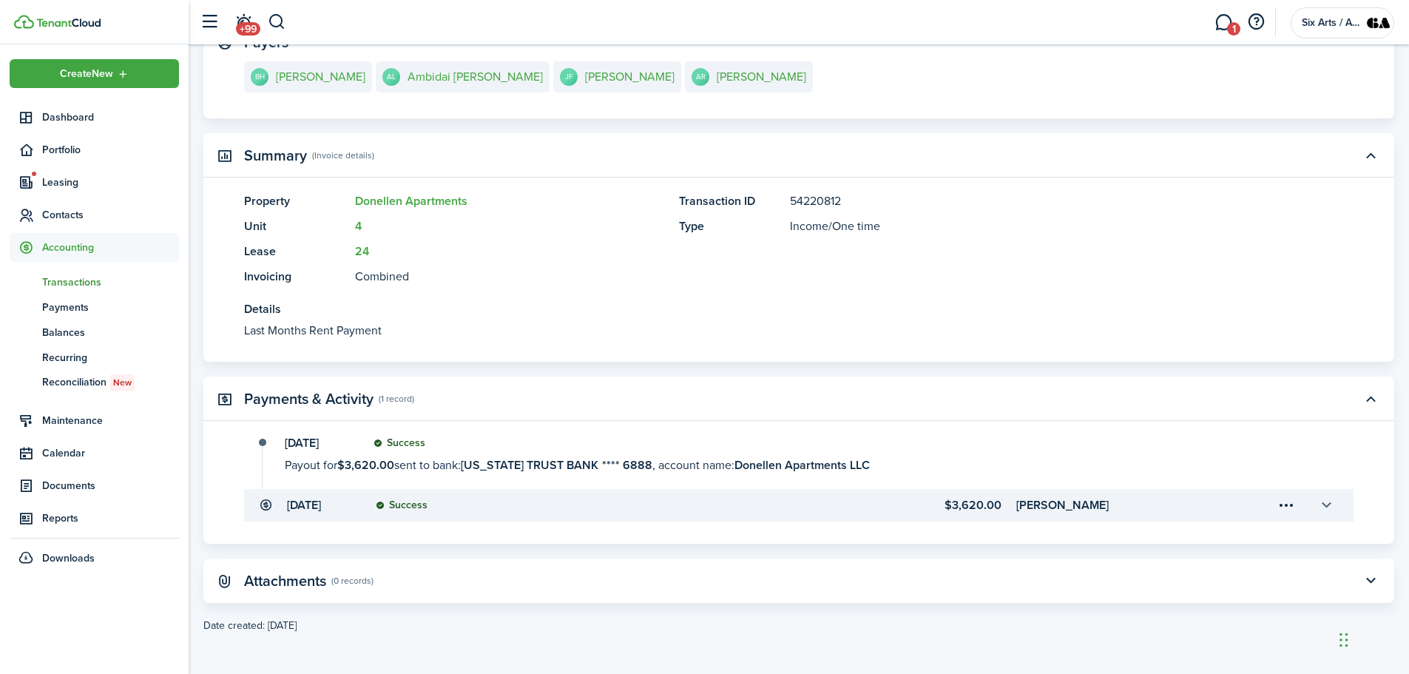
click at [1320, 503] on button "button" at bounding box center [1326, 505] width 25 height 25
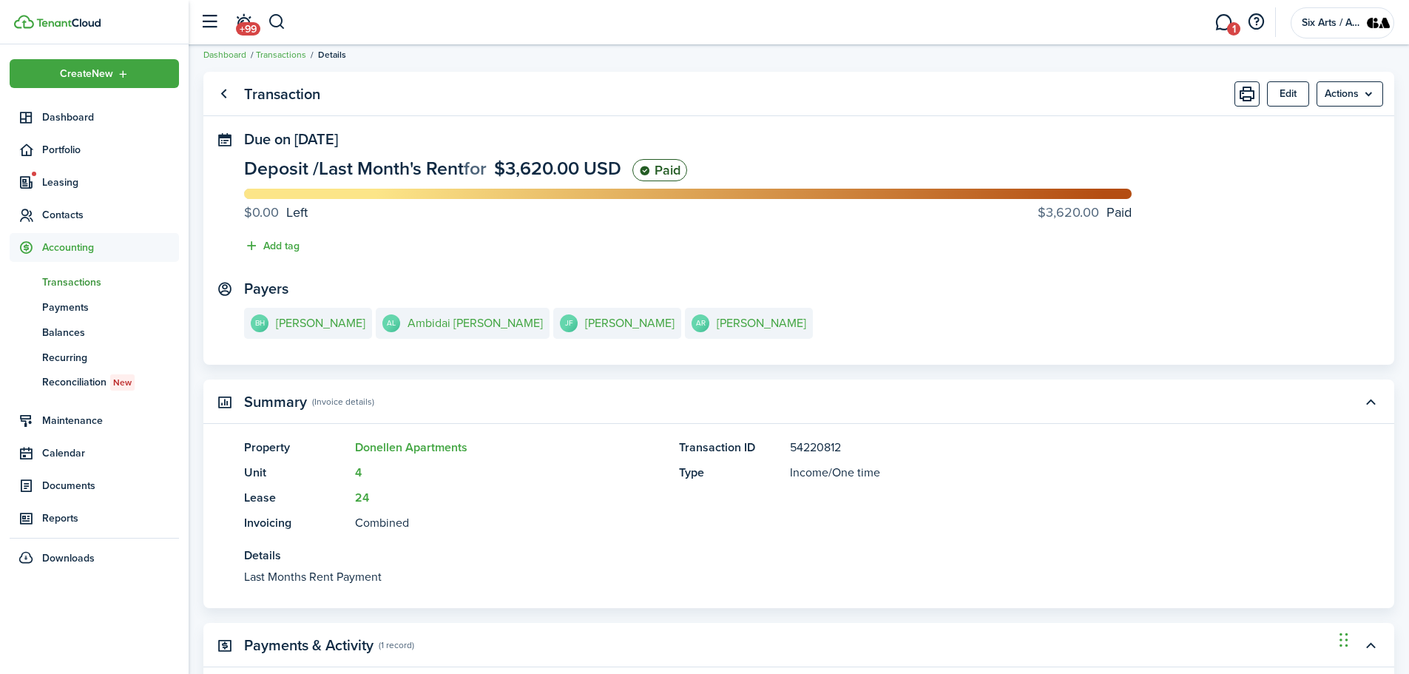
scroll to position [0, 0]
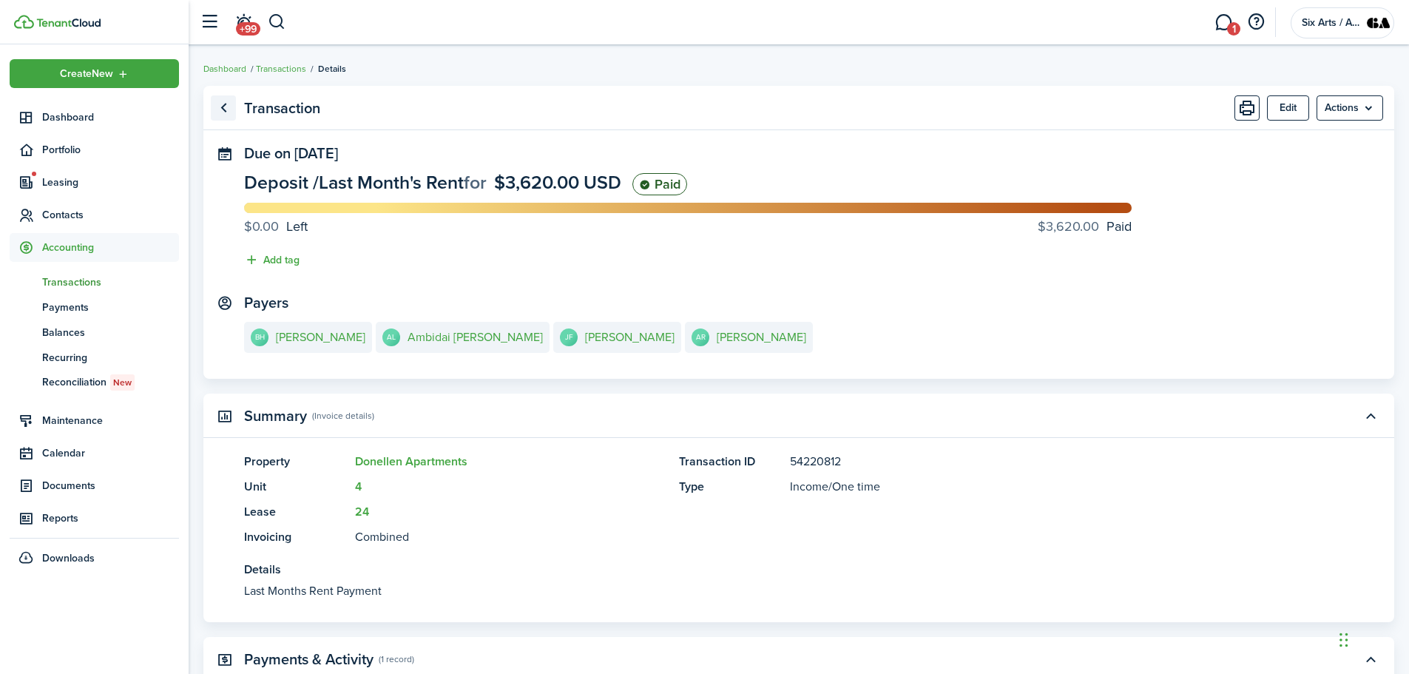
click at [216, 112] on link "Go back" at bounding box center [223, 107] width 25 height 25
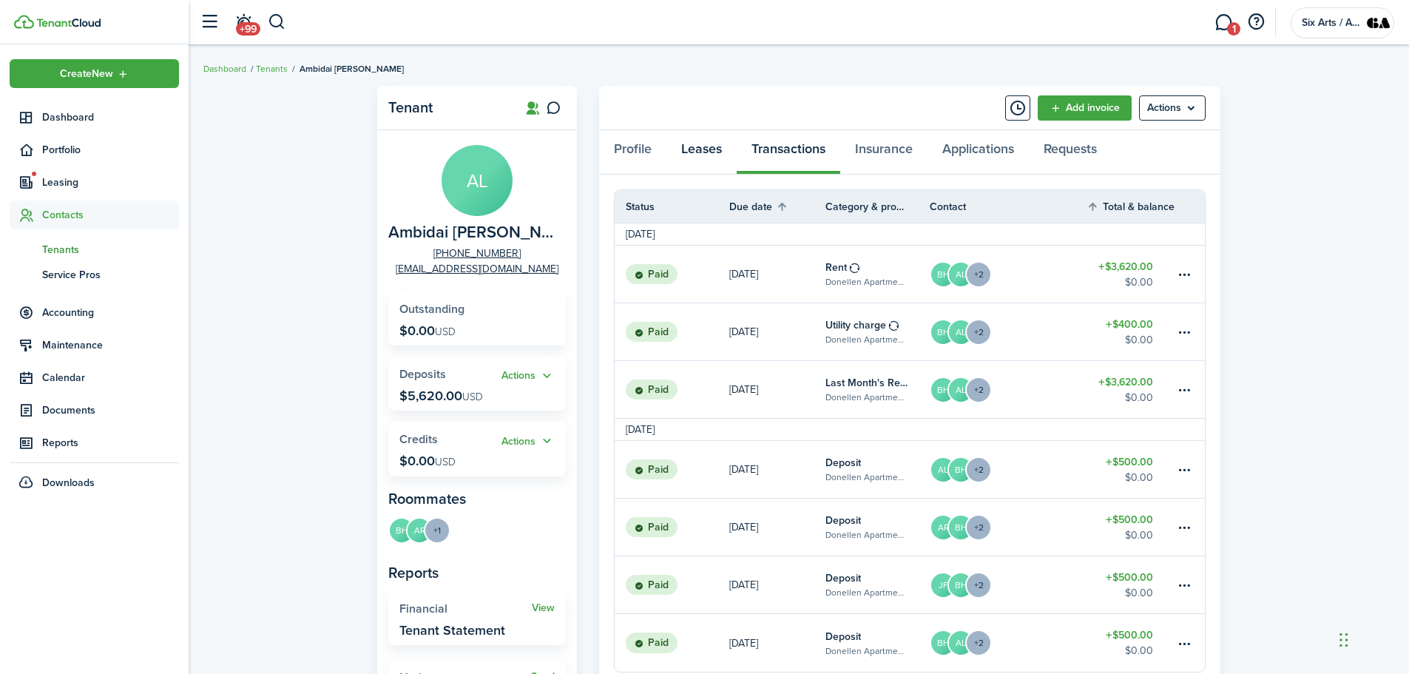
click at [695, 148] on link "Leases" at bounding box center [701, 152] width 70 height 44
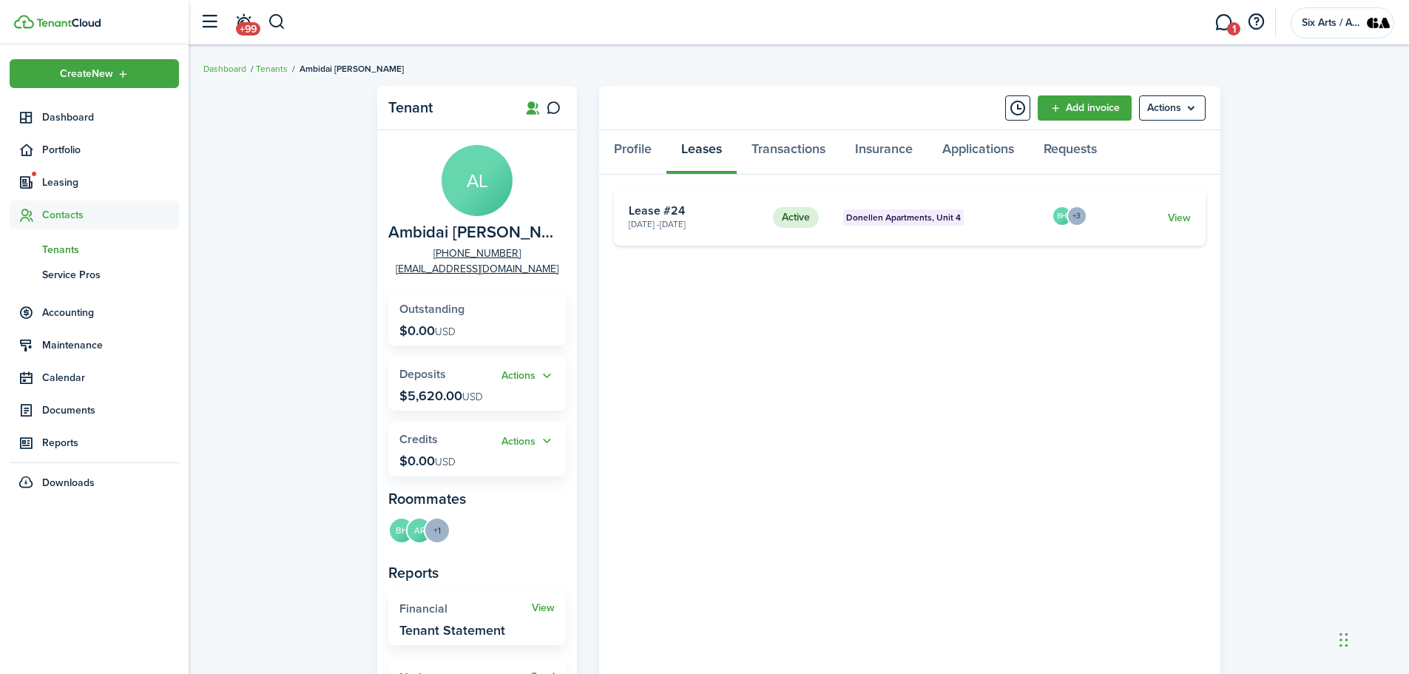
click at [255, 146] on div "Tenant AL Ambidai [PERSON_NAME] [PHONE_NUMBER] [EMAIL_ADDRESS][DOMAIN_NAME] Out…" at bounding box center [799, 506] width 1220 height 857
